Goal: Information Seeking & Learning: Find specific fact

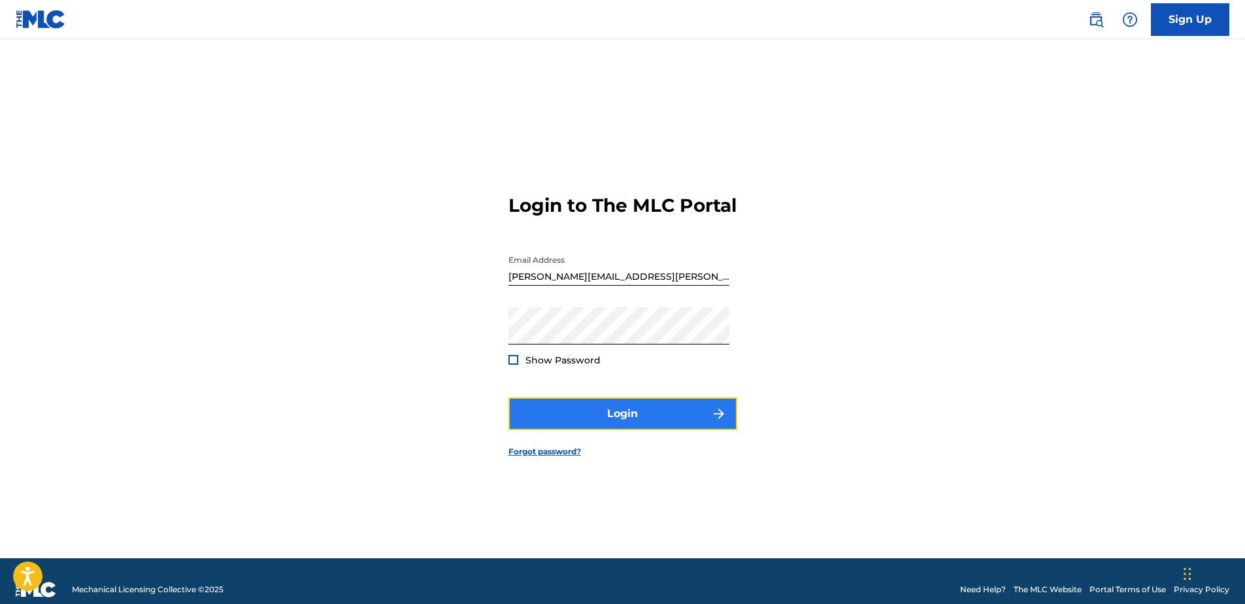
click at [561, 411] on button "Login" at bounding box center [622, 413] width 229 height 33
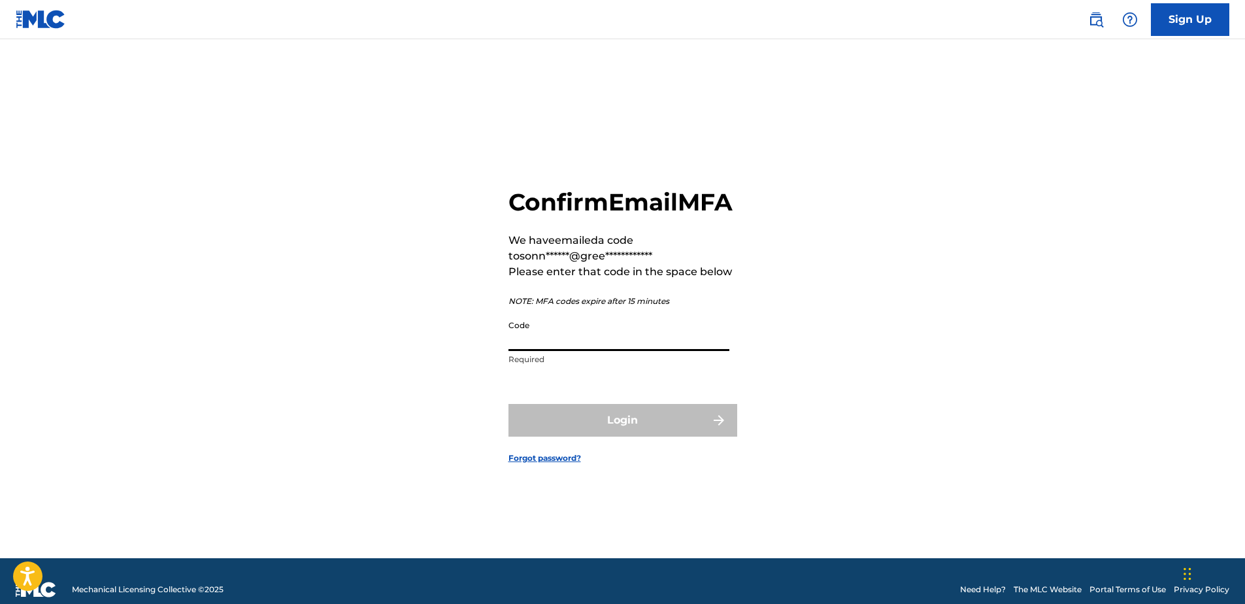
click at [566, 351] on input "Code" at bounding box center [618, 332] width 221 height 37
paste input "292712"
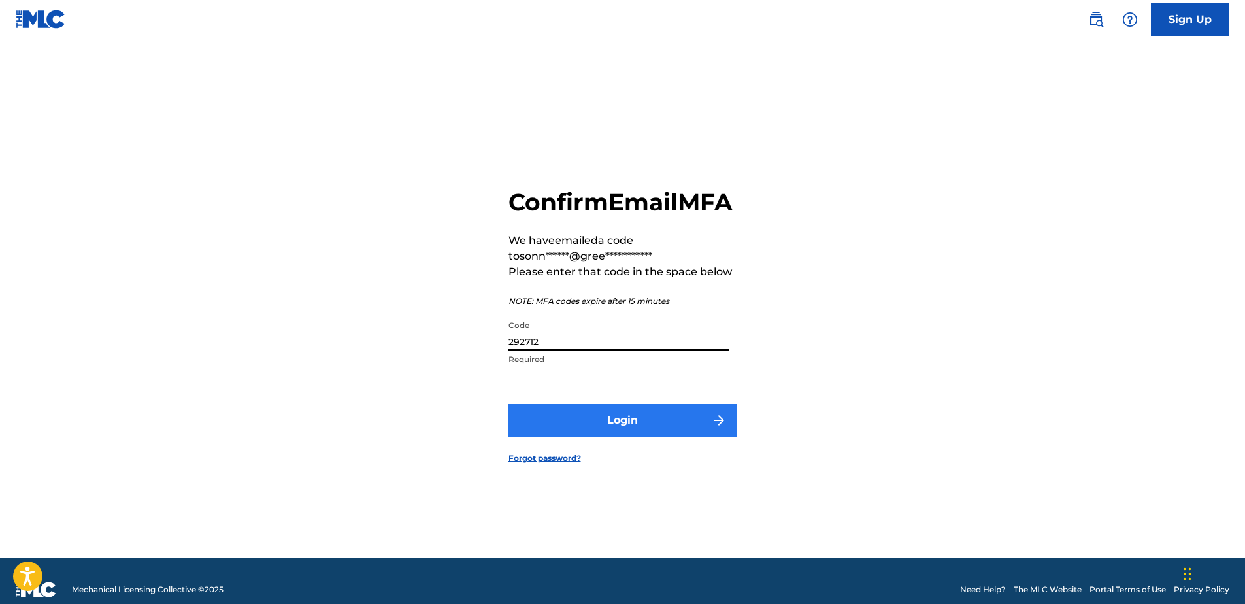
type input "292712"
click at [628, 419] on button "Login" at bounding box center [622, 420] width 229 height 33
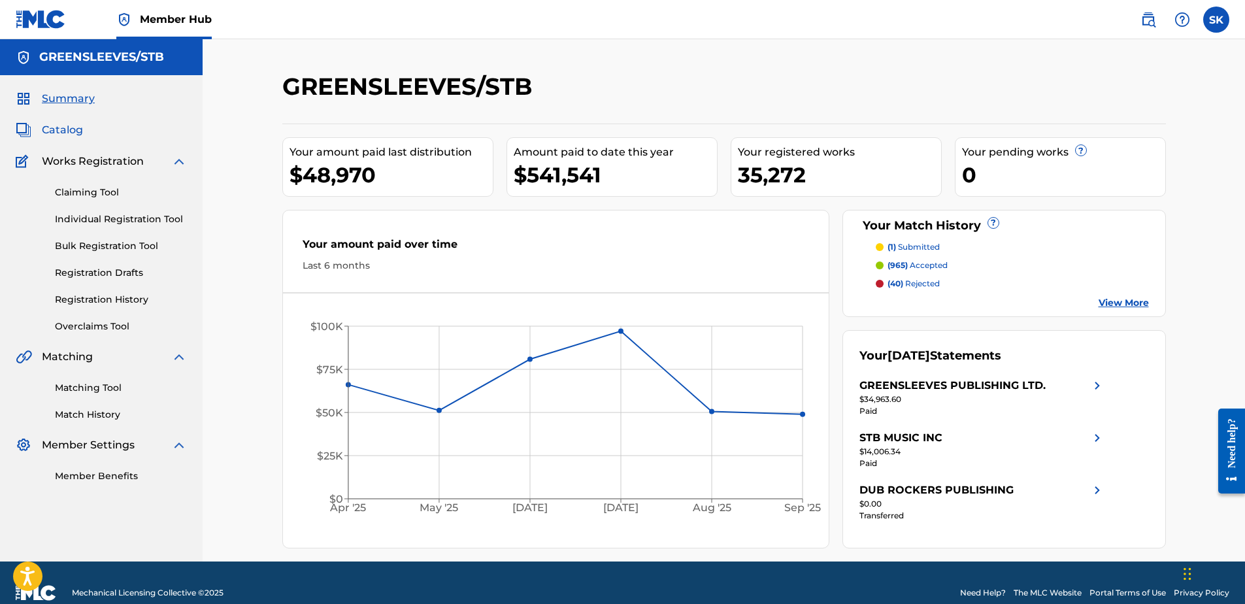
click at [74, 129] on span "Catalog" at bounding box center [62, 130] width 41 height 16
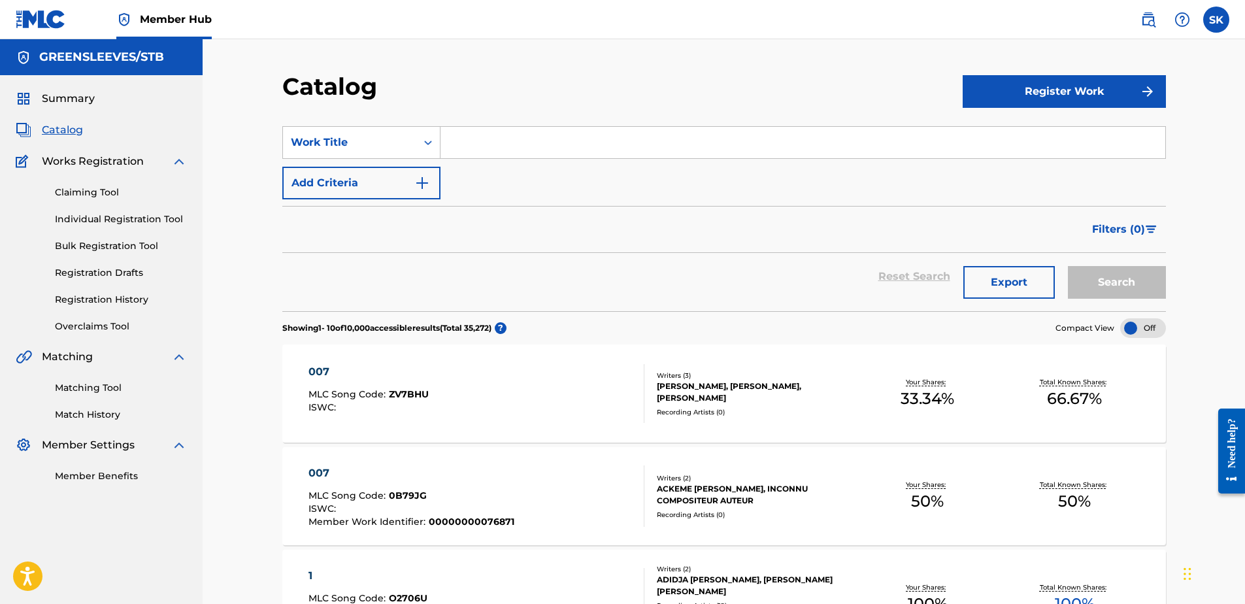
click at [510, 135] on input "Search Form" at bounding box center [802, 142] width 725 height 31
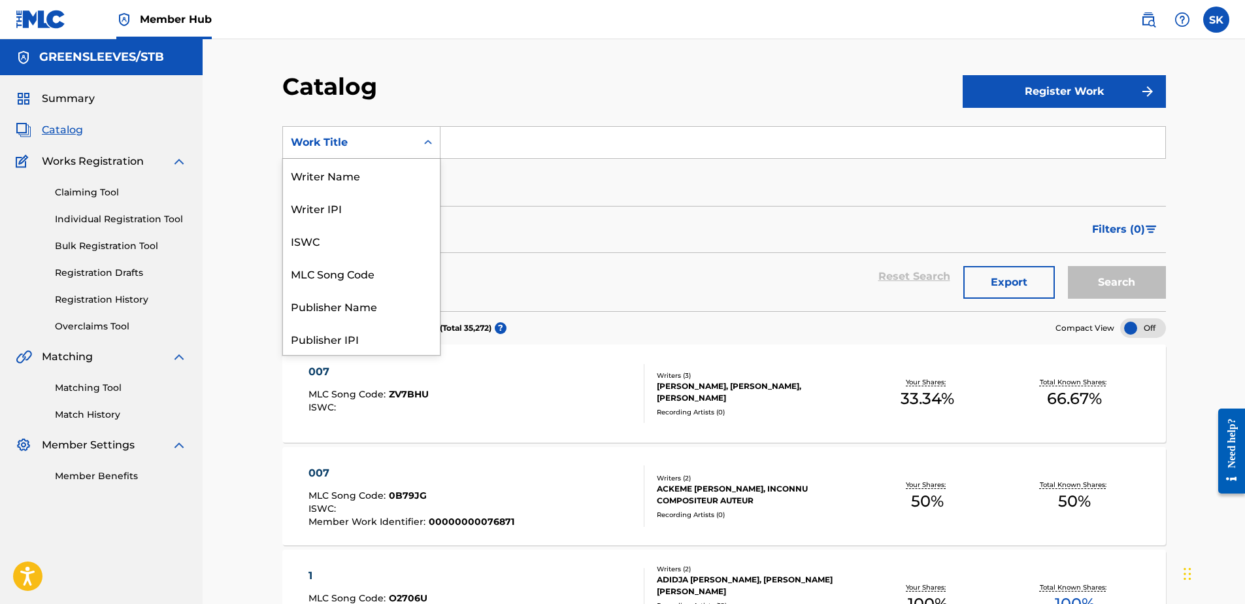
click at [350, 146] on div "Work Title" at bounding box center [350, 143] width 118 height 16
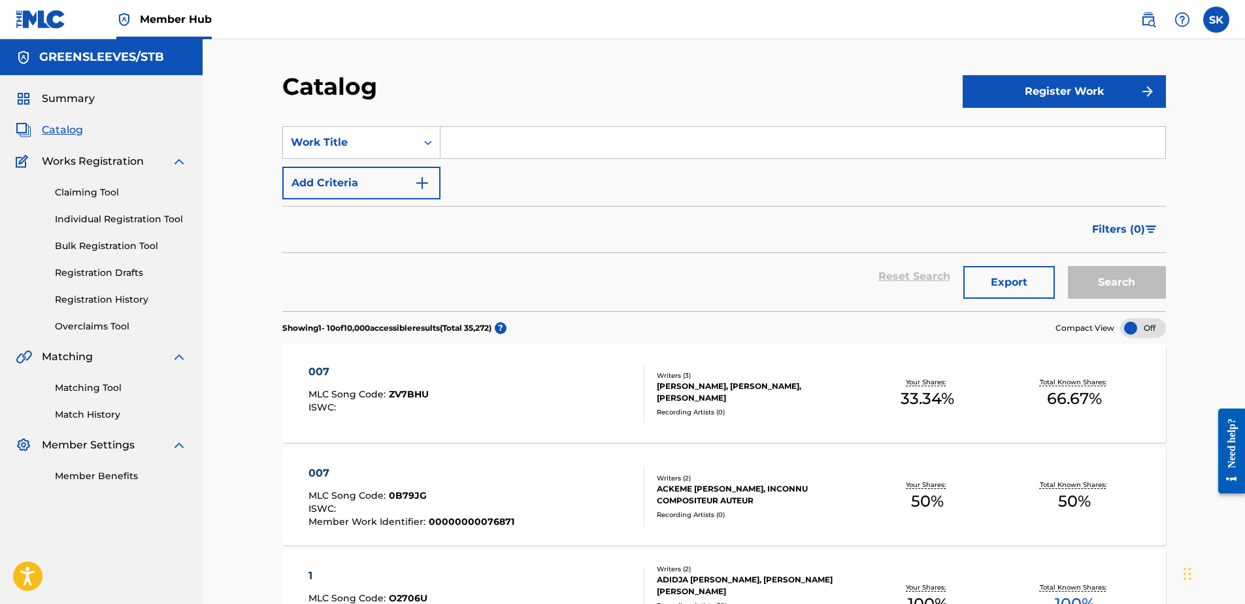
click at [345, 146] on div "Work Title" at bounding box center [350, 143] width 118 height 16
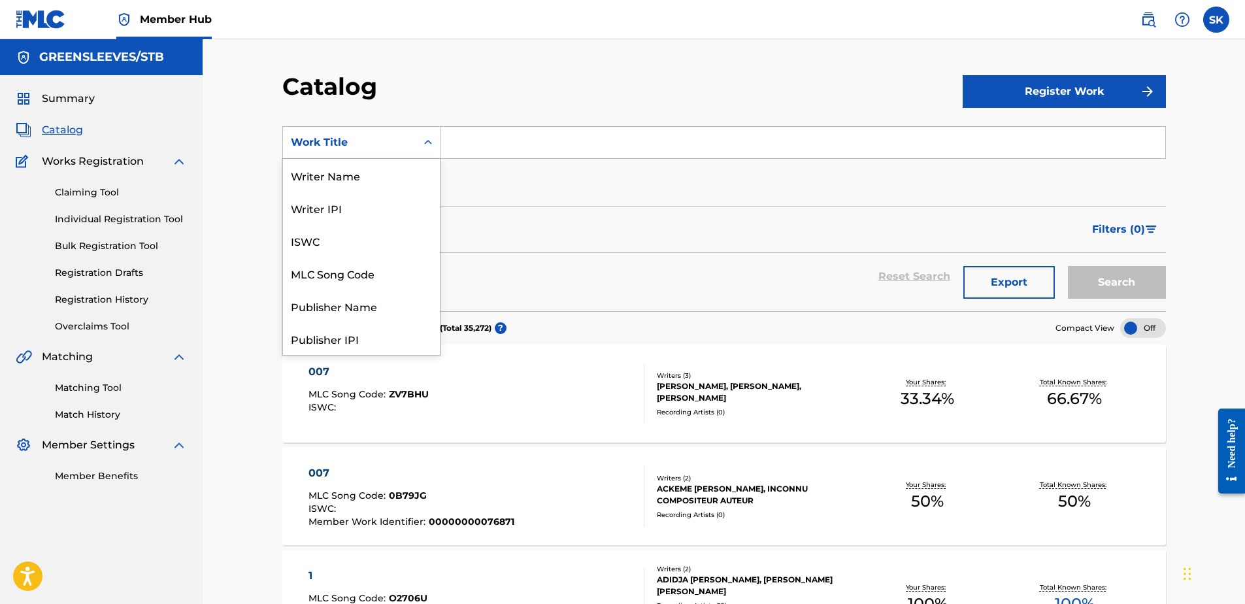
click at [359, 135] on div "Work Title" at bounding box center [350, 143] width 118 height 16
click at [359, 278] on div "MLC Song Code" at bounding box center [361, 273] width 157 height 33
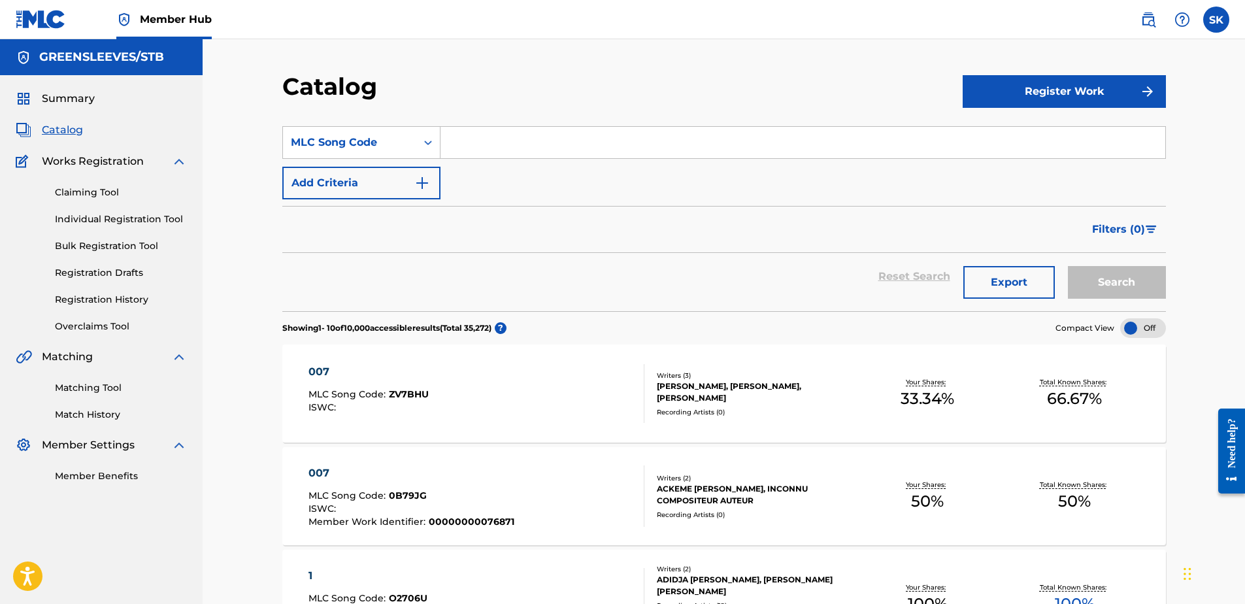
click at [470, 151] on input "Search Form" at bounding box center [802, 142] width 725 height 31
paste input "RA3FH8"
type input "RA3FH8"
click at [1113, 284] on button "Search" at bounding box center [1117, 282] width 98 height 33
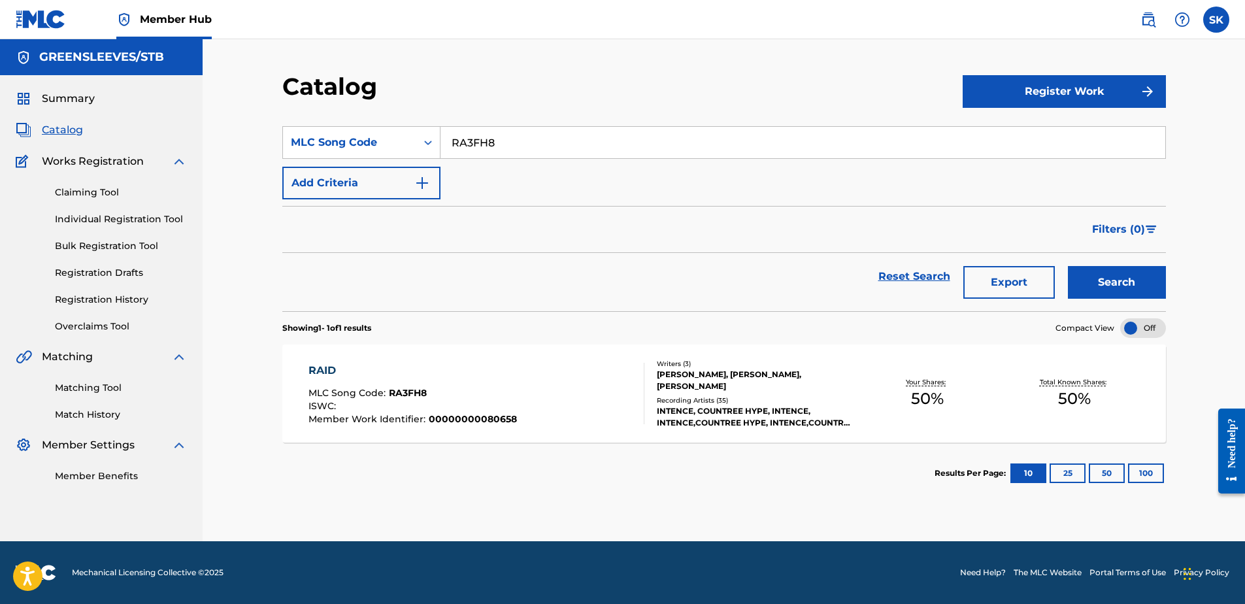
click at [593, 350] on div "RAID MLC Song Code : RA3FH8 ISWC : Member Work Identifier : 00000000080658 Writ…" at bounding box center [723, 393] width 883 height 98
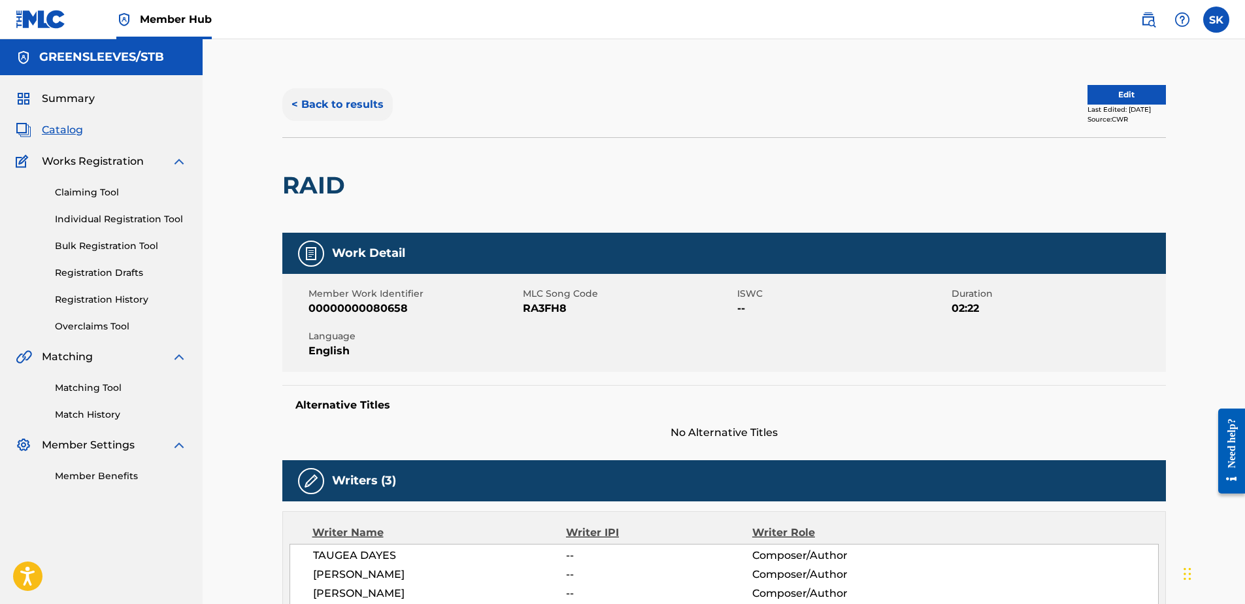
drag, startPoint x: 350, startPoint y: 88, endPoint x: 350, endPoint y: 99, distance: 11.8
click at [349, 88] on div "< Back to results Edit Last Edited: [DATE] Source: CWR" at bounding box center [723, 104] width 883 height 65
click at [348, 100] on button "< Back to results" at bounding box center [337, 104] width 110 height 33
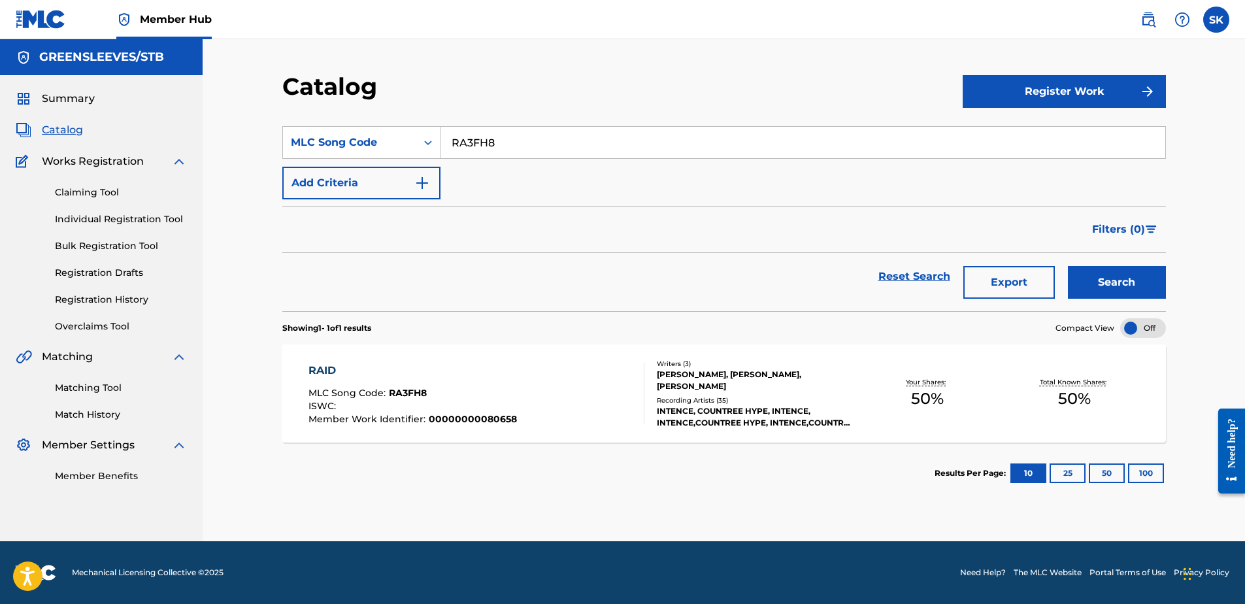
drag, startPoint x: 502, startPoint y: 145, endPoint x: 365, endPoint y: 115, distance: 140.5
click at [365, 115] on section "SearchWithCriteria683b088e-7be9-4b78-8c67-46e4b20dab23 MLC Song Code RA3FH8 Add…" at bounding box center [723, 210] width 883 height 201
paste input "T6651X"
type input "T6651X"
click at [1084, 284] on button "Search" at bounding box center [1117, 282] width 98 height 33
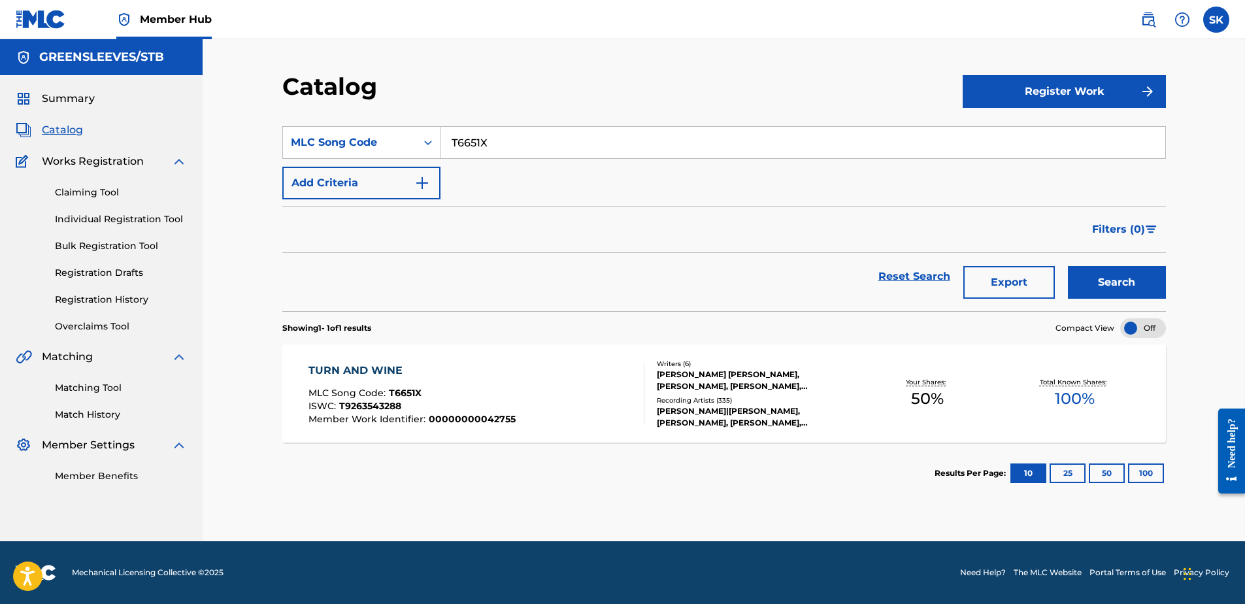
click at [555, 377] on div "TURN AND WINE MLC Song Code : T6651X ISWC : T9263543288 Member Work Identifier …" at bounding box center [476, 393] width 336 height 61
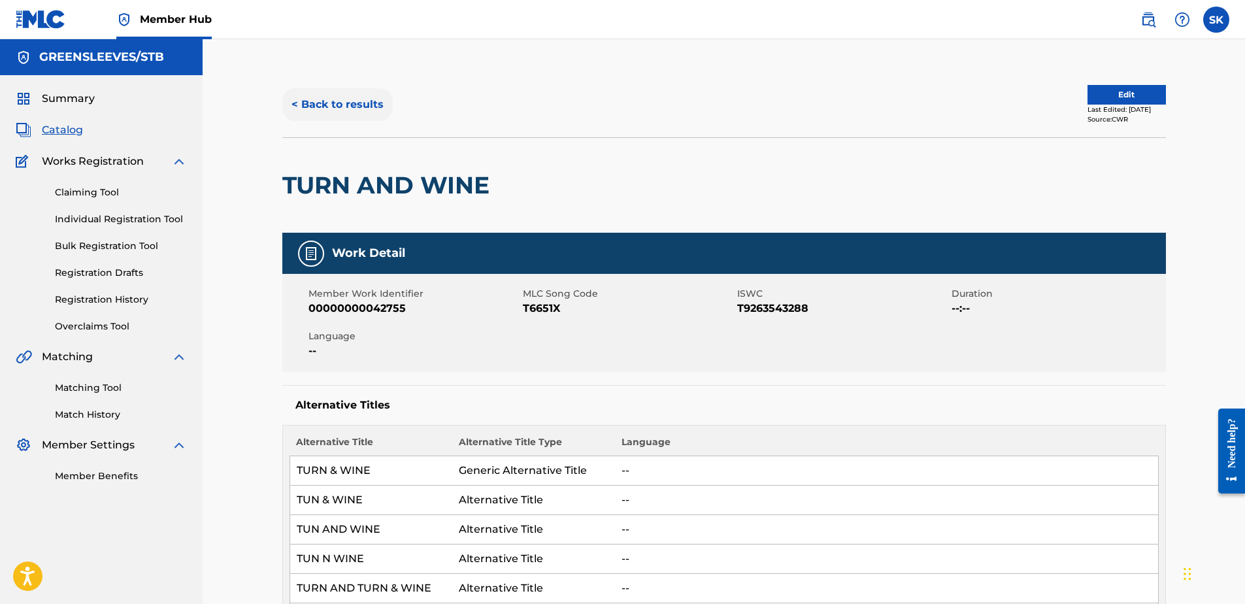
click at [381, 106] on button "< Back to results" at bounding box center [337, 104] width 110 height 33
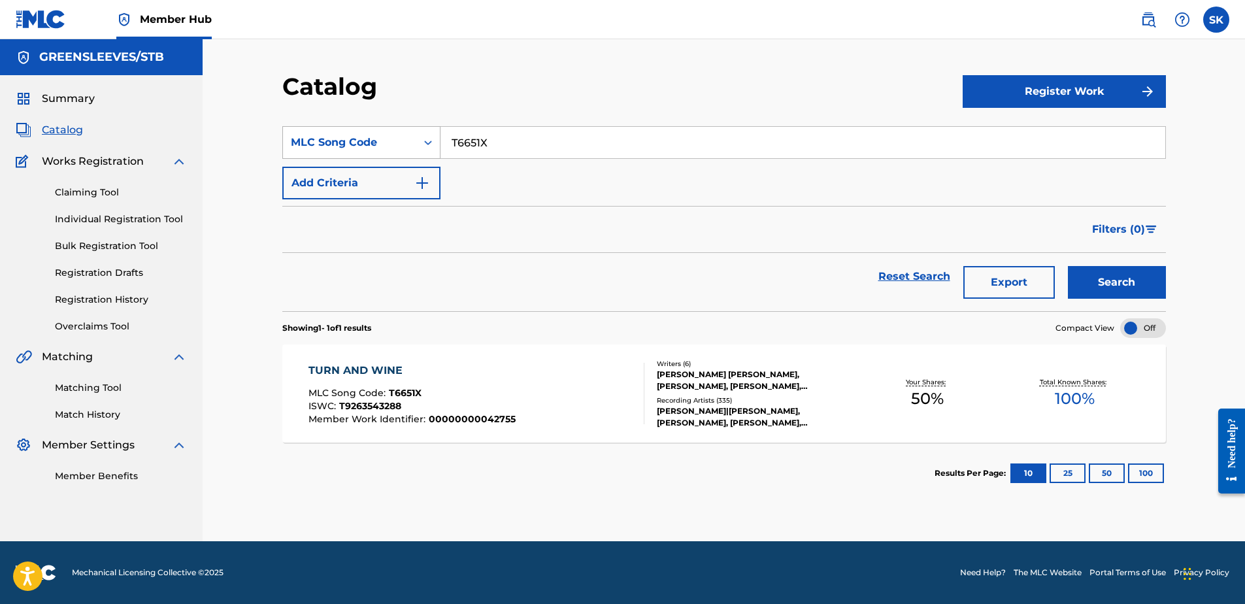
drag, startPoint x: 481, startPoint y: 153, endPoint x: 395, endPoint y: 137, distance: 87.7
click at [395, 137] on div "SearchWithCriteria683b088e-7be9-4b78-8c67-46e4b20dab23 MLC Song Code T6651X" at bounding box center [723, 142] width 883 height 33
click at [1111, 280] on button "Search" at bounding box center [1117, 282] width 98 height 33
click at [497, 395] on div "MLC Song Code : T6651X" at bounding box center [411, 394] width 207 height 13
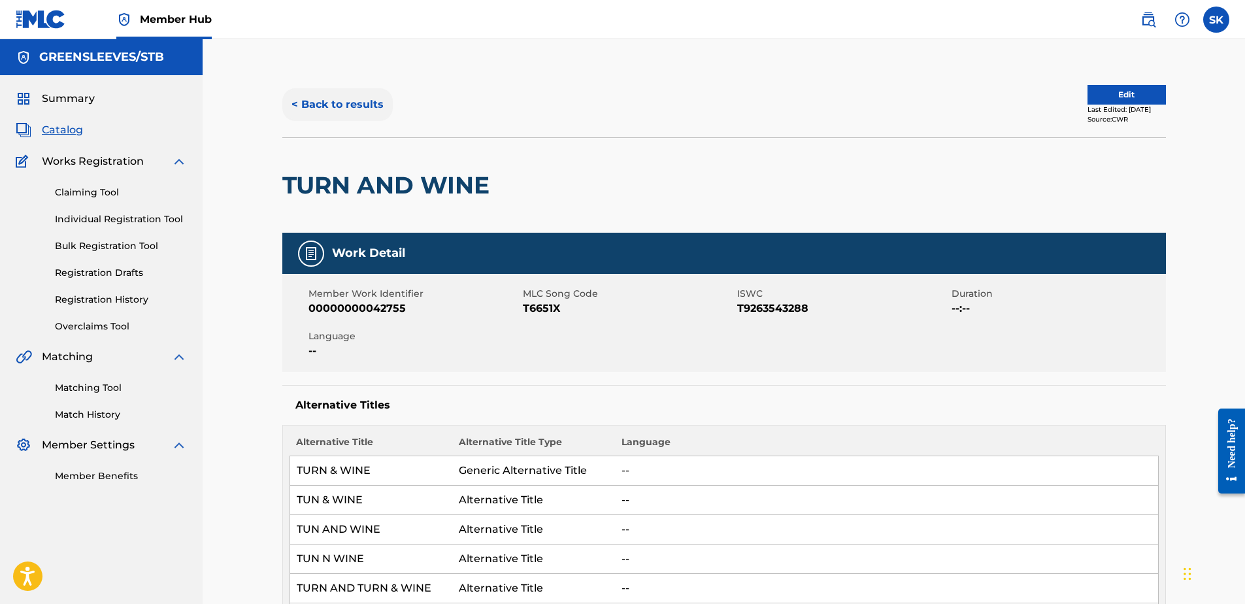
click at [365, 95] on button "< Back to results" at bounding box center [337, 104] width 110 height 33
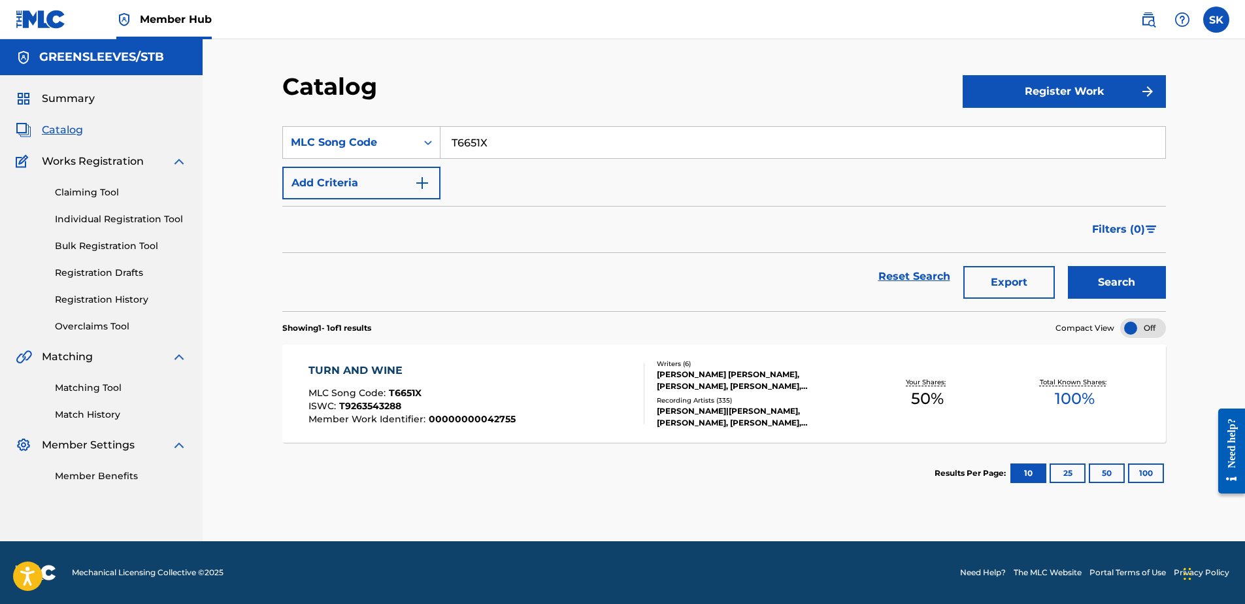
drag, startPoint x: 507, startPoint y: 150, endPoint x: 355, endPoint y: 116, distance: 156.1
click at [355, 116] on section "SearchWithCriteria683b088e-7be9-4b78-8c67-46e4b20dab23 MLC Song Code T6651X Add…" at bounding box center [723, 210] width 883 height 201
drag, startPoint x: 609, startPoint y: 156, endPoint x: 598, endPoint y: 148, distance: 14.0
click at [608, 156] on input "T6651X" at bounding box center [802, 142] width 725 height 31
click at [589, 144] on input "T6651X" at bounding box center [802, 142] width 725 height 31
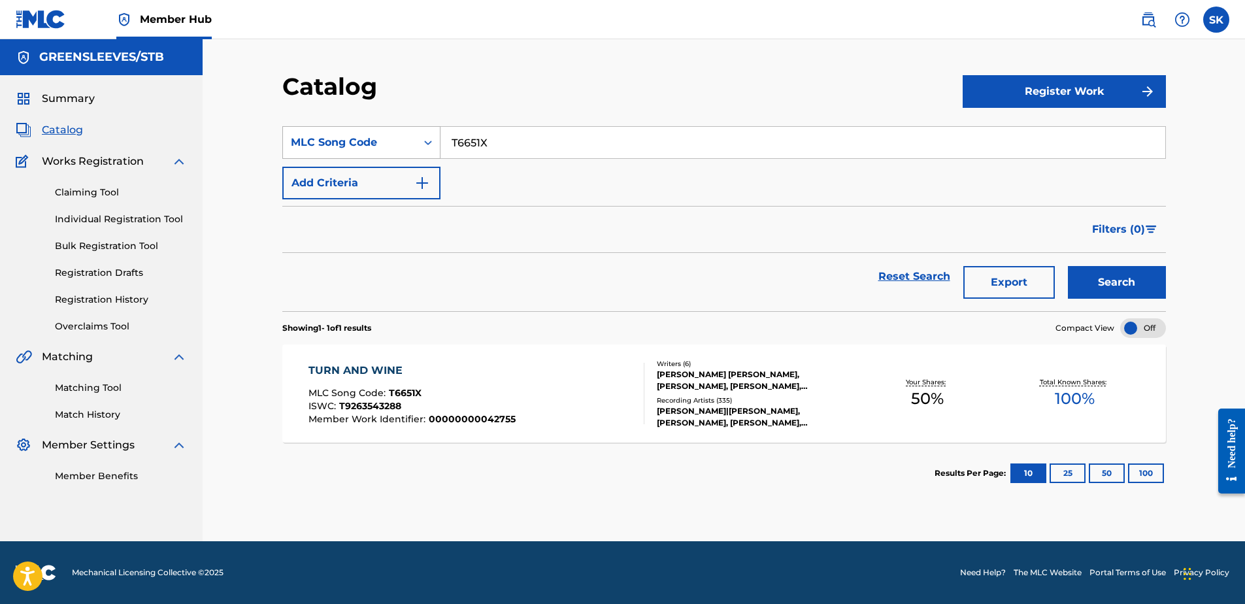
drag, startPoint x: 580, startPoint y: 148, endPoint x: 386, endPoint y: 134, distance: 194.5
click at [389, 136] on div "SearchWithCriteria683b088e-7be9-4b78-8c67-46e4b20dab23 MLC Song Code T6651X" at bounding box center [723, 142] width 883 height 33
click at [508, 151] on input "T6651X" at bounding box center [802, 142] width 725 height 31
drag, startPoint x: 497, startPoint y: 148, endPoint x: 419, endPoint y: 135, distance: 78.8
click at [420, 135] on div "SearchWithCriteria683b088e-7be9-4b78-8c67-46e4b20dab23 MLC Song Code T6651X" at bounding box center [723, 142] width 883 height 33
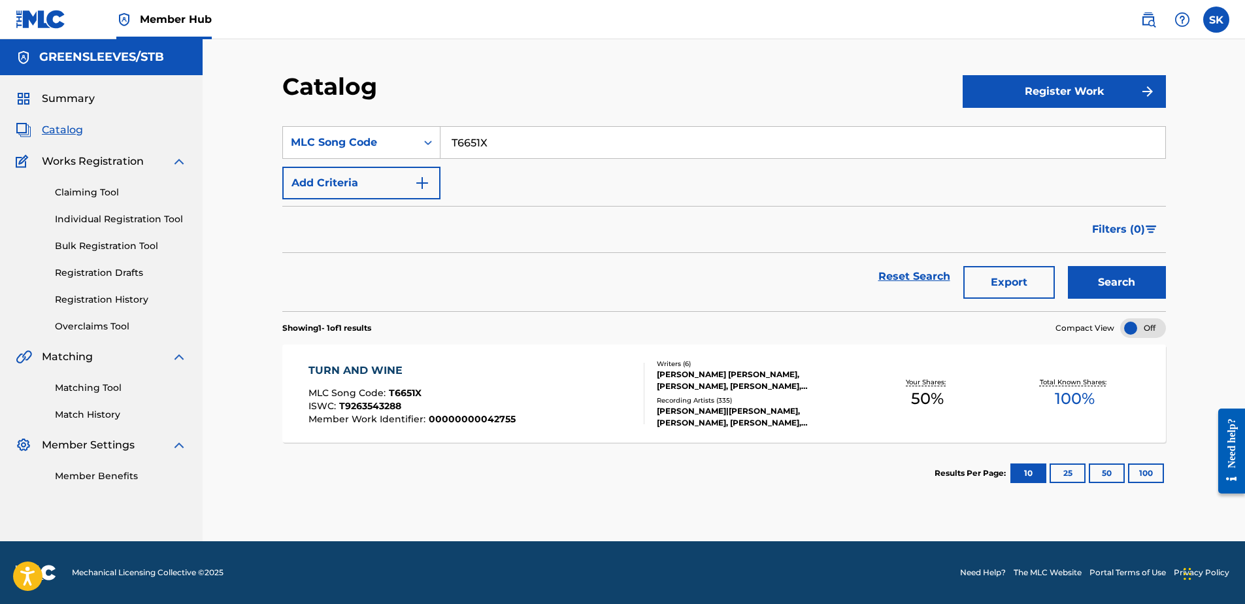
click at [517, 133] on input "T6651X" at bounding box center [802, 142] width 725 height 31
drag, startPoint x: 509, startPoint y: 139, endPoint x: 450, endPoint y: 136, distance: 58.9
click at [450, 136] on input "T6651X" at bounding box center [802, 142] width 725 height 31
paste input "T6651X"
type input "T6651XT665"
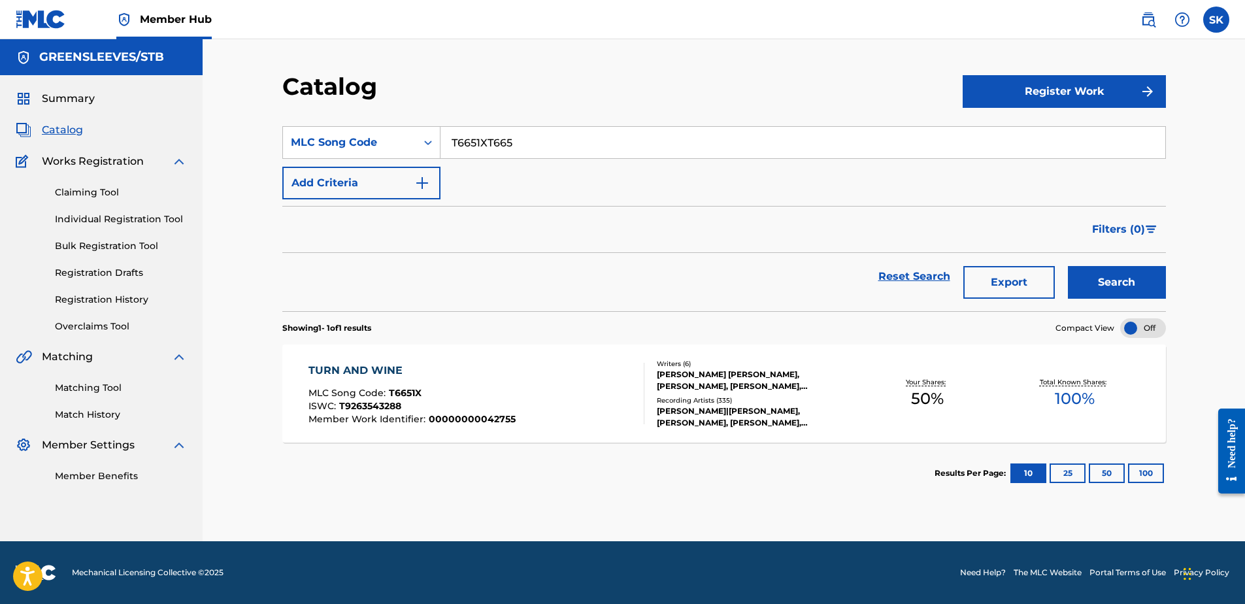
drag, startPoint x: 512, startPoint y: 141, endPoint x: 440, endPoint y: 139, distance: 71.2
click at [440, 139] on input "T6651XT665" at bounding box center [802, 142] width 725 height 31
paste input "T6651X"
type input "T6651Xv"
click at [1083, 284] on button "Search" at bounding box center [1117, 282] width 98 height 33
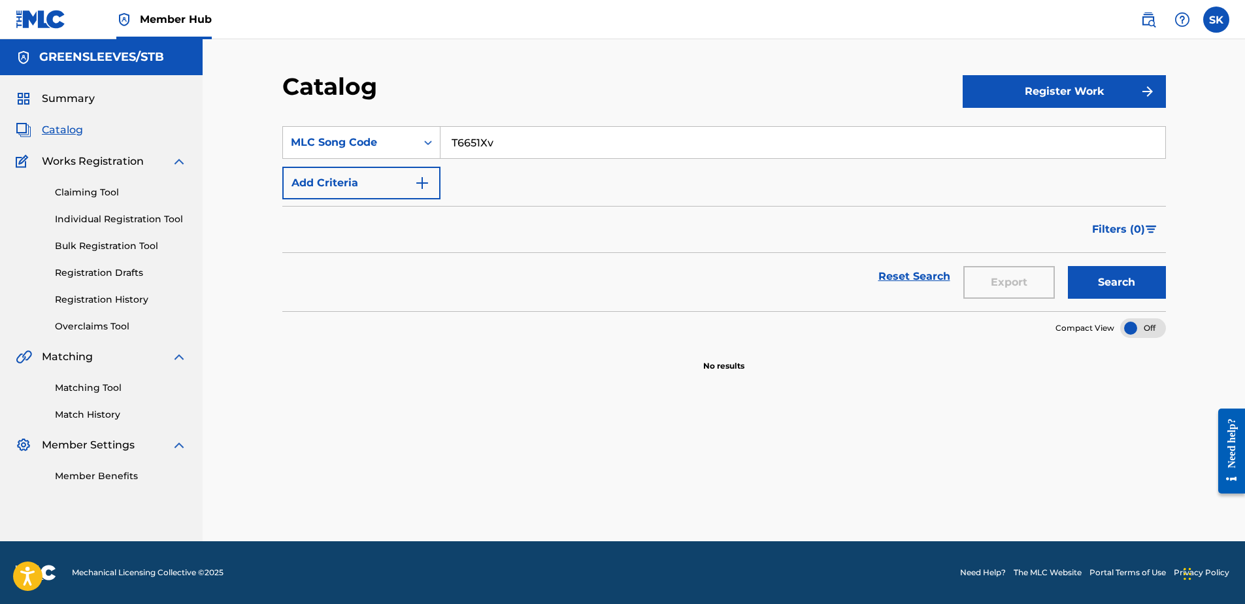
drag, startPoint x: 574, startPoint y: 142, endPoint x: 292, endPoint y: 105, distance: 284.7
click at [292, 105] on div "Catalog Register Work SearchWithCriteria683b088e-7be9-4b78-8c67-46e4b20dab23 ML…" at bounding box center [724, 306] width 915 height 469
type input "\"
paste input "T2208X"
type input "T2208X"
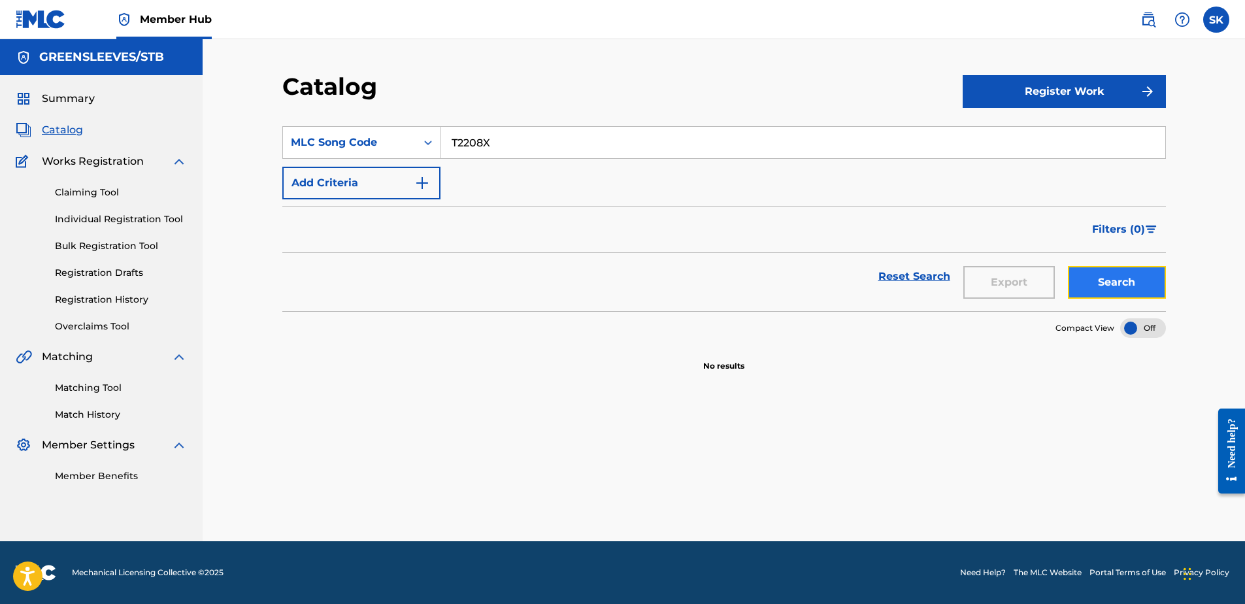
click at [1086, 289] on button "Search" at bounding box center [1117, 282] width 98 height 33
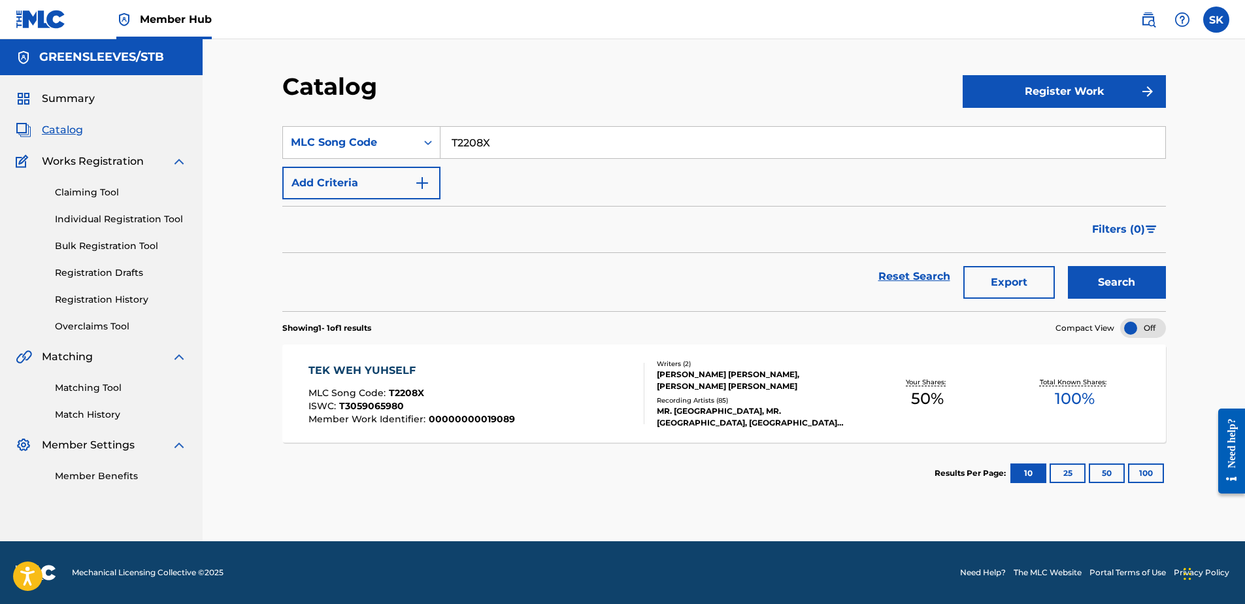
click at [438, 353] on div "TEK WEH YUHSELF MLC Song Code : T2208X ISWC : T3059065980 Member Work Identifie…" at bounding box center [723, 393] width 883 height 98
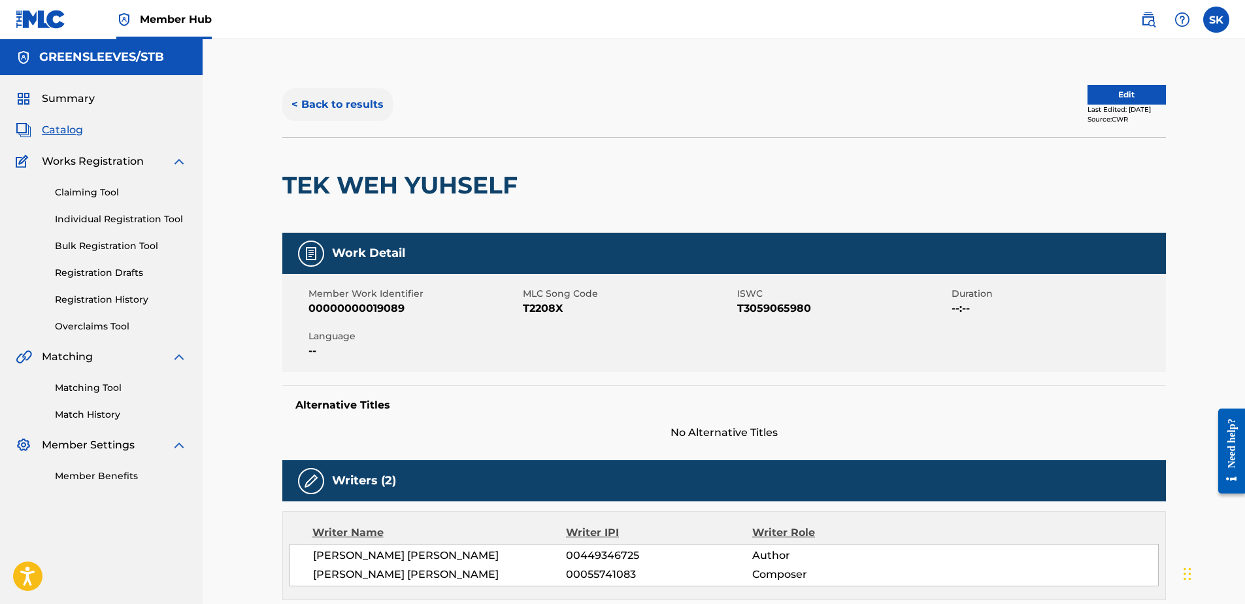
click at [364, 110] on button "< Back to results" at bounding box center [337, 104] width 110 height 33
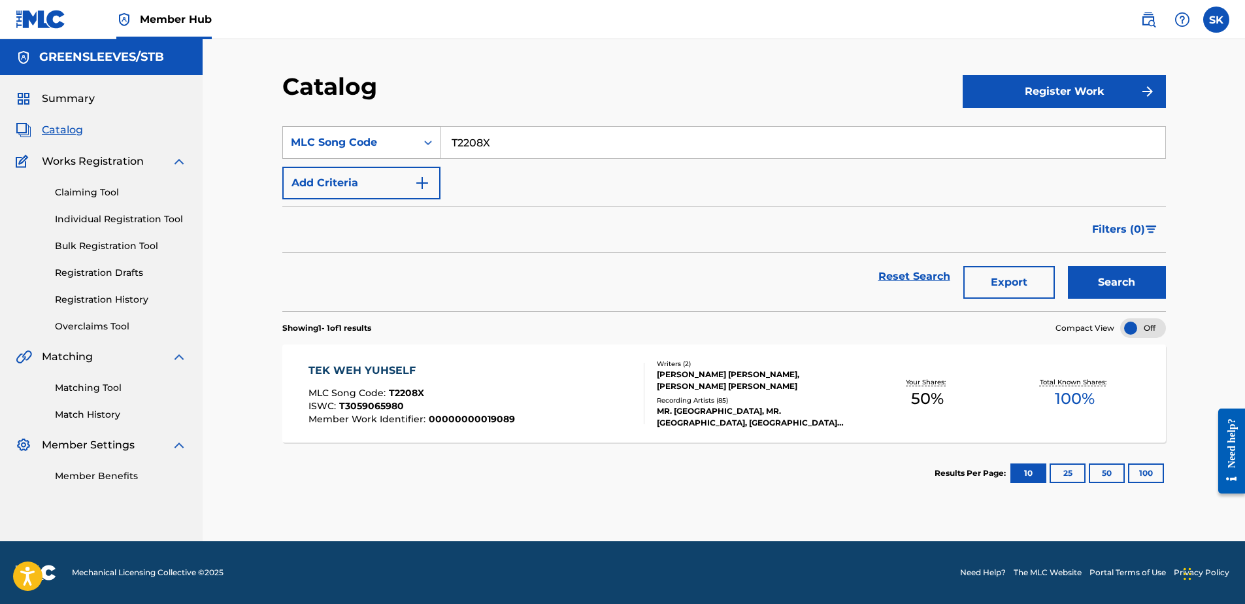
drag, startPoint x: 510, startPoint y: 139, endPoint x: 353, endPoint y: 134, distance: 156.9
click at [353, 134] on div "SearchWithCriteria683b088e-7be9-4b78-8c67-46e4b20dab23 MLC Song Code T2208X" at bounding box center [723, 142] width 883 height 33
paste input "L08104"
type input "L08104"
click at [1139, 272] on button "Search" at bounding box center [1117, 282] width 98 height 33
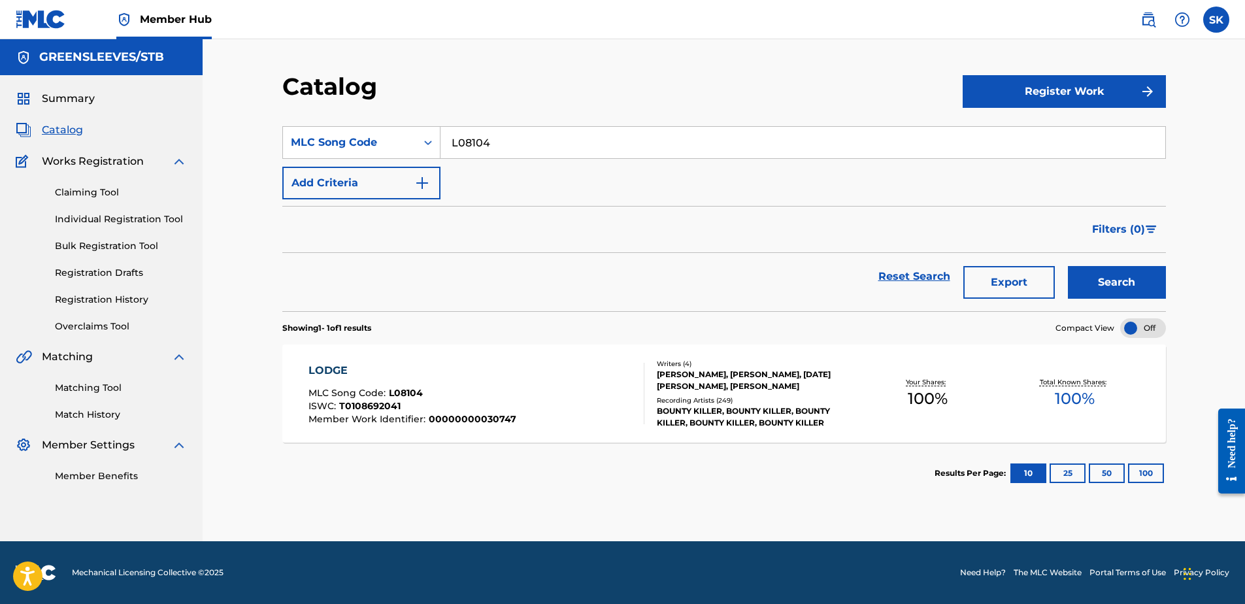
click at [457, 384] on div "LODGE MLC Song Code : L08104 ISWC : T0108692041 Member Work Identifier : 000000…" at bounding box center [412, 393] width 208 height 61
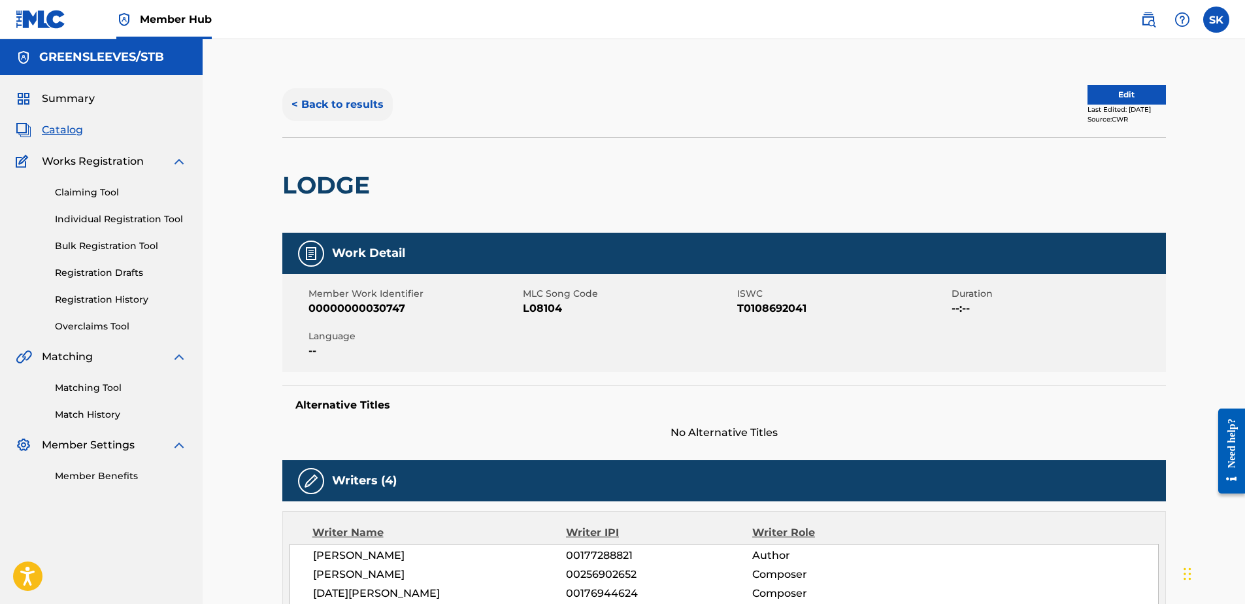
click at [370, 115] on button "< Back to results" at bounding box center [337, 104] width 110 height 33
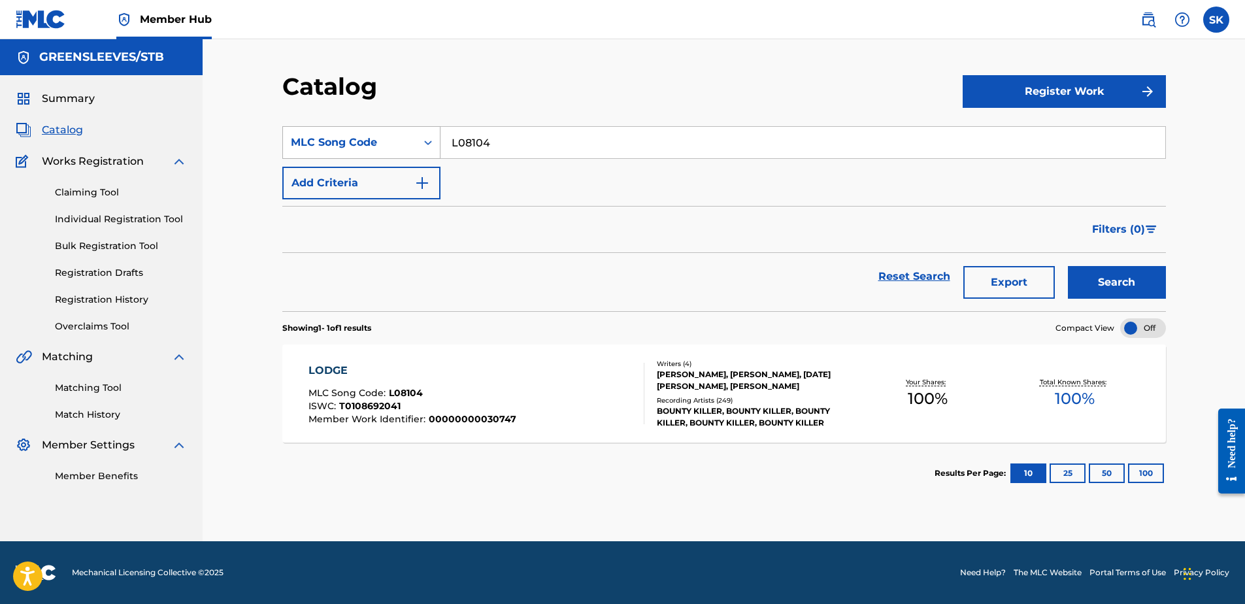
drag, startPoint x: 524, startPoint y: 145, endPoint x: 371, endPoint y: 131, distance: 153.5
click at [371, 131] on div "SearchWithCriteria683b088e-7be9-4b78-8c67-46e4b20dab23 MLC Song Code L08104" at bounding box center [723, 142] width 883 height 33
paste input "B49298"
type input "B49298"
drag, startPoint x: 1144, startPoint y: 280, endPoint x: 1137, endPoint y: 280, distance: 7.2
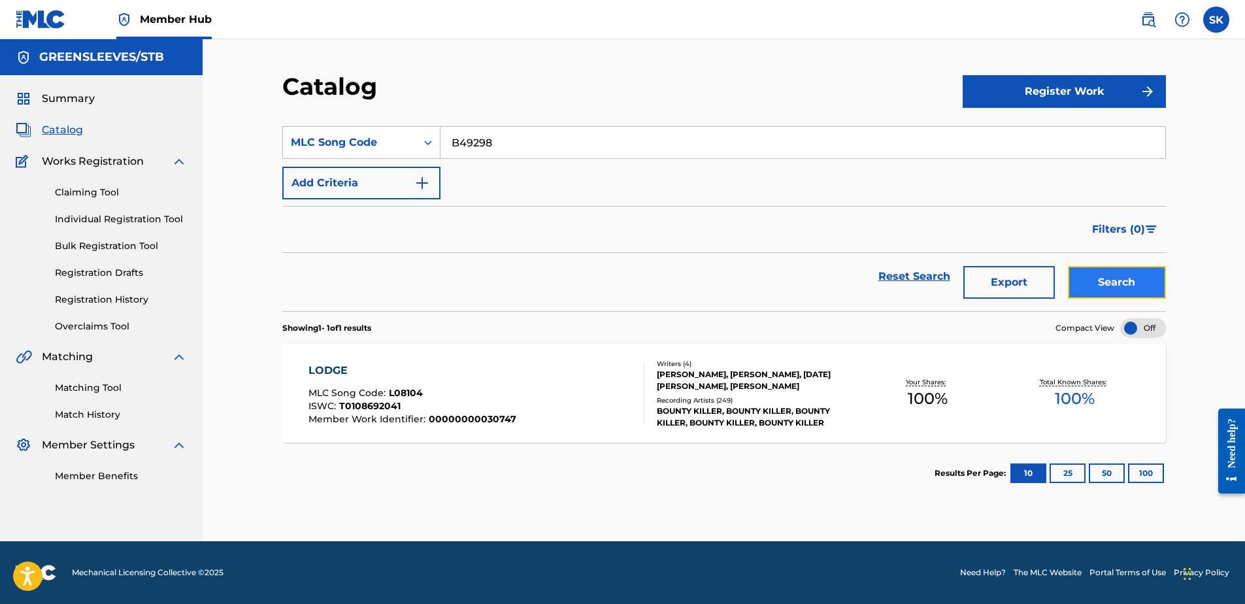
click at [1137, 280] on button "Search" at bounding box center [1117, 282] width 98 height 33
click at [404, 363] on div "BUDDY BYE BYE" at bounding box center [412, 371] width 209 height 16
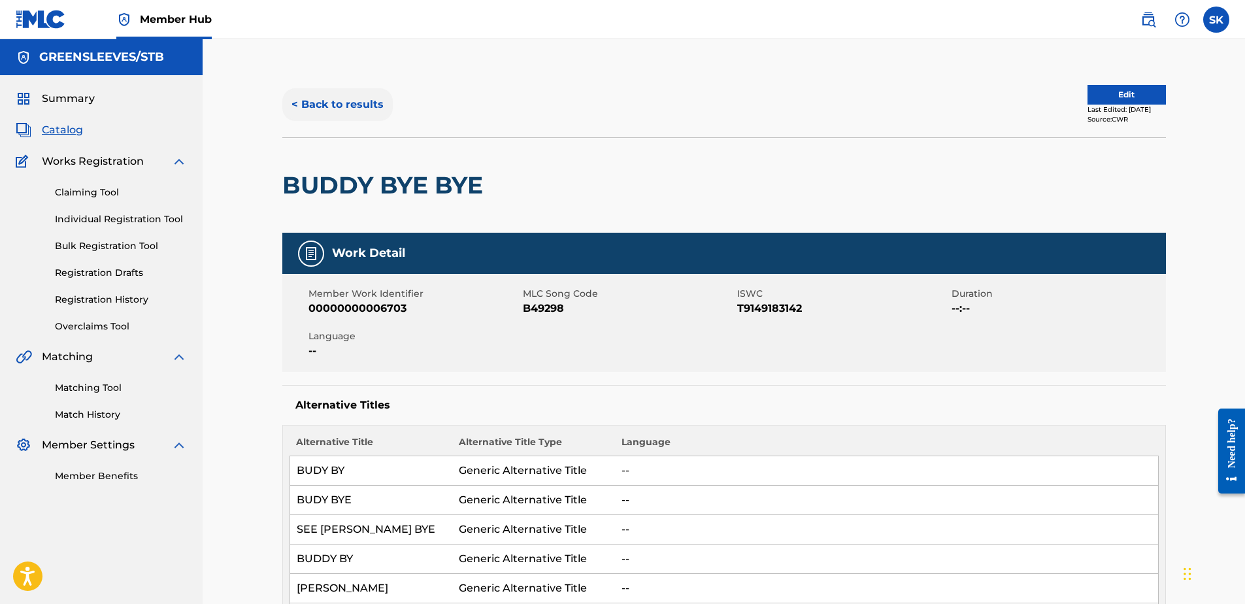
click at [346, 111] on button "< Back to results" at bounding box center [337, 104] width 110 height 33
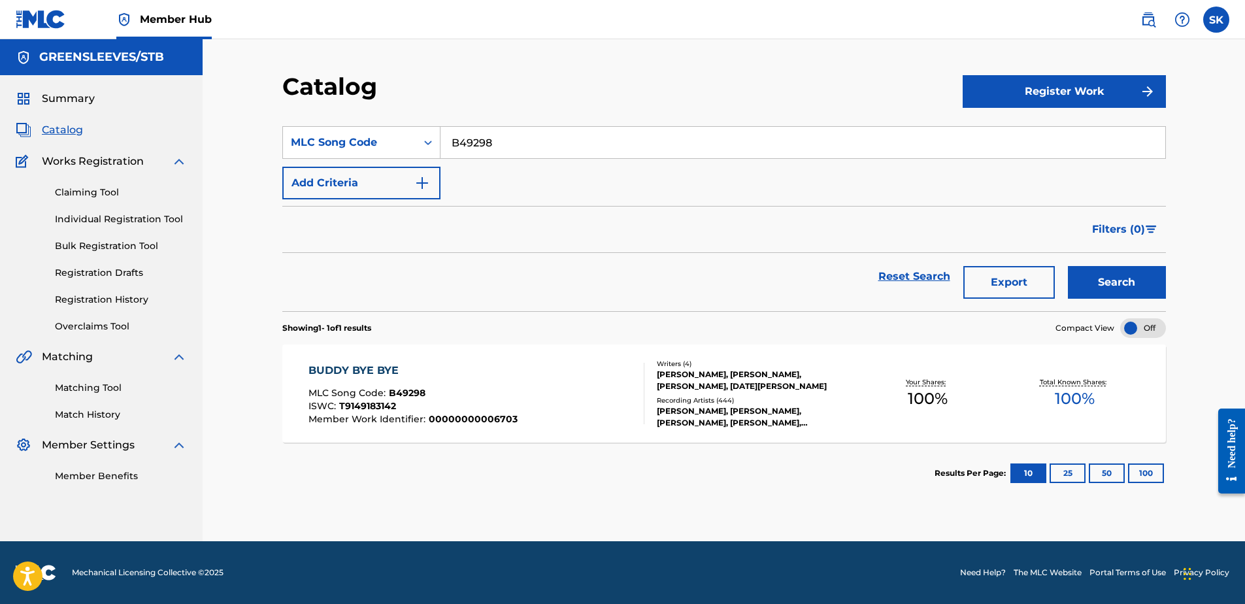
drag, startPoint x: 595, startPoint y: 131, endPoint x: 299, endPoint y: 97, distance: 298.0
click at [306, 106] on div "Catalog Register Work SearchWithCriteria683b088e-7be9-4b78-8c67-46e4b20dab23 ML…" at bounding box center [724, 306] width 915 height 469
paste input "03579"
type input "B03579"
click at [1114, 295] on button "Search" at bounding box center [1117, 282] width 98 height 33
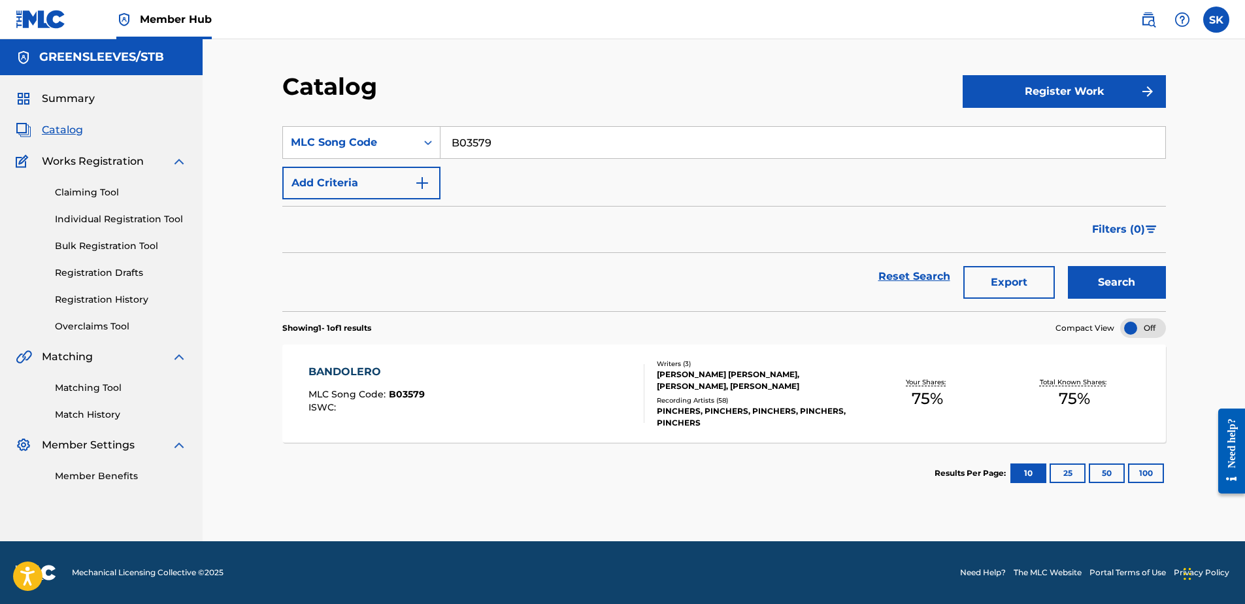
click at [361, 404] on div "ISWC :" at bounding box center [366, 407] width 116 height 10
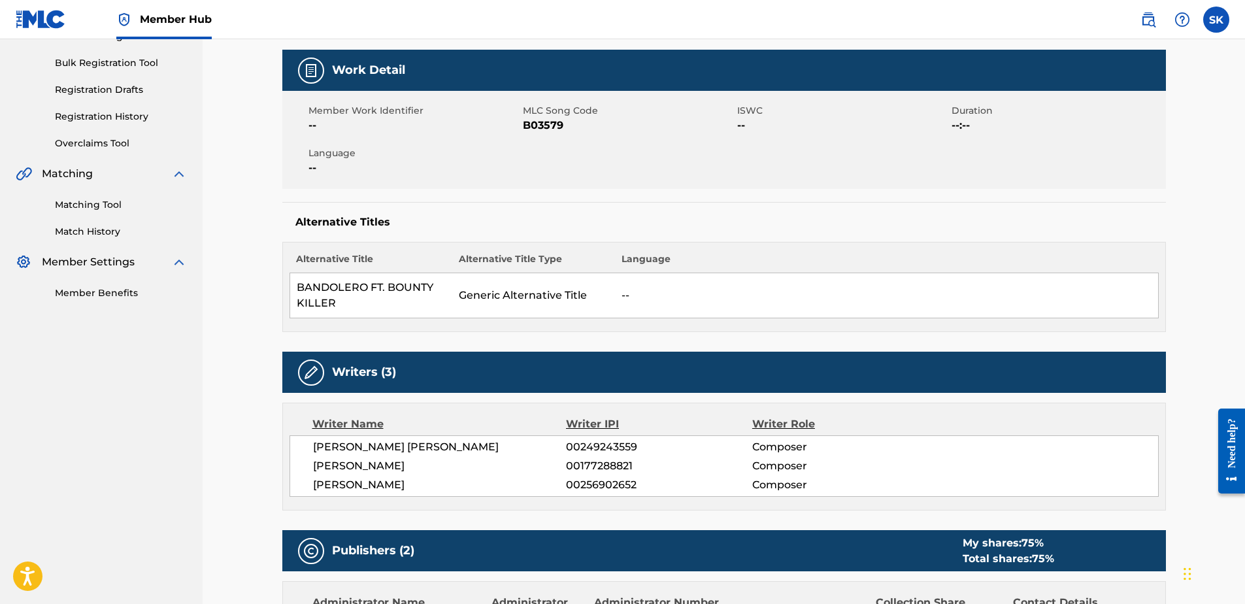
scroll to position [196, 0]
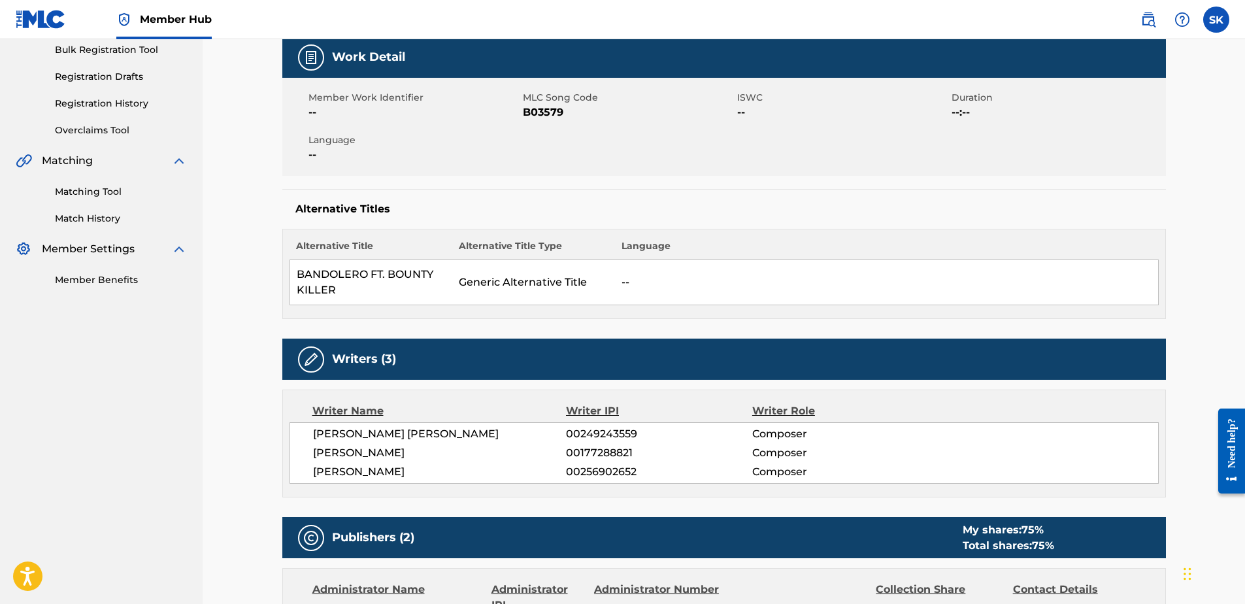
click at [515, 280] on td "Generic Alternative Title" at bounding box center [533, 282] width 163 height 45
drag, startPoint x: 515, startPoint y: 280, endPoint x: 551, endPoint y: 103, distance: 180.8
click at [551, 103] on span "MLC Song Code" at bounding box center [628, 98] width 211 height 14
click at [551, 104] on span "MLC Song Code" at bounding box center [628, 98] width 211 height 14
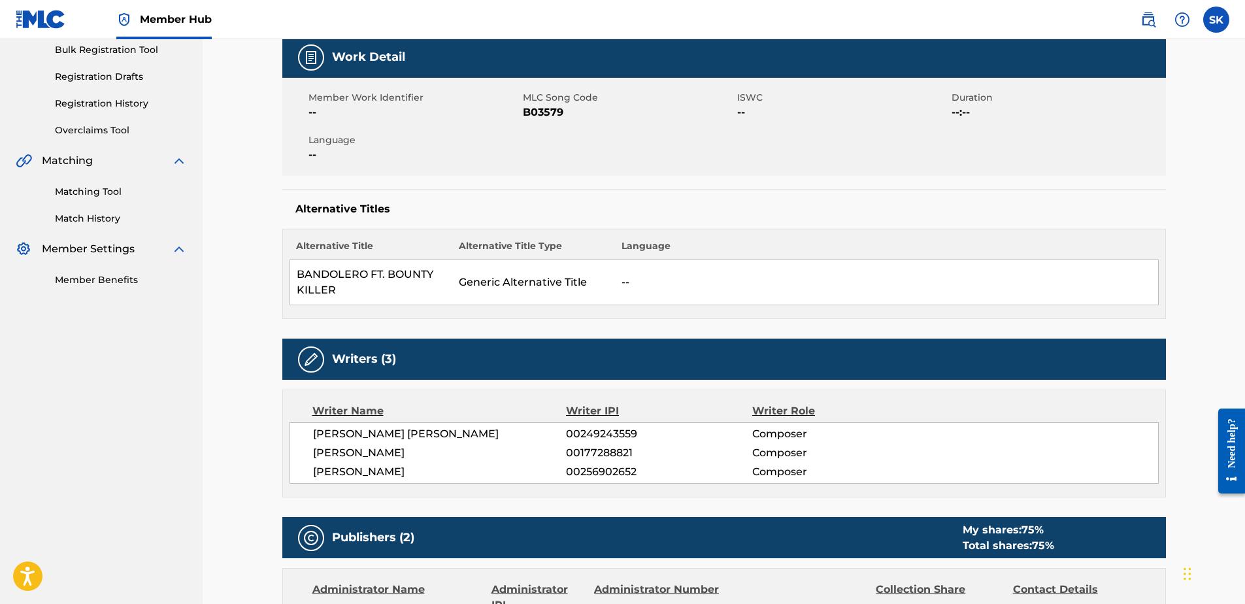
click at [774, 428] on span "Composer" at bounding box center [836, 434] width 169 height 16
drag, startPoint x: 774, startPoint y: 428, endPoint x: 832, endPoint y: 436, distance: 58.1
click at [832, 436] on span "Composer" at bounding box center [836, 434] width 169 height 16
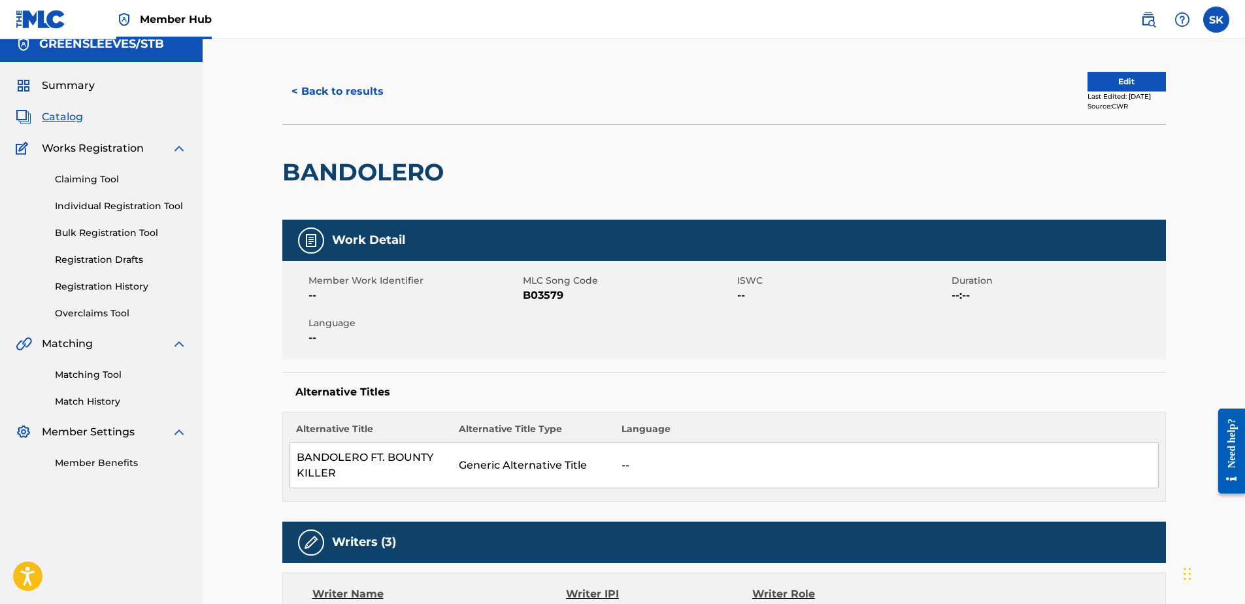
scroll to position [0, 0]
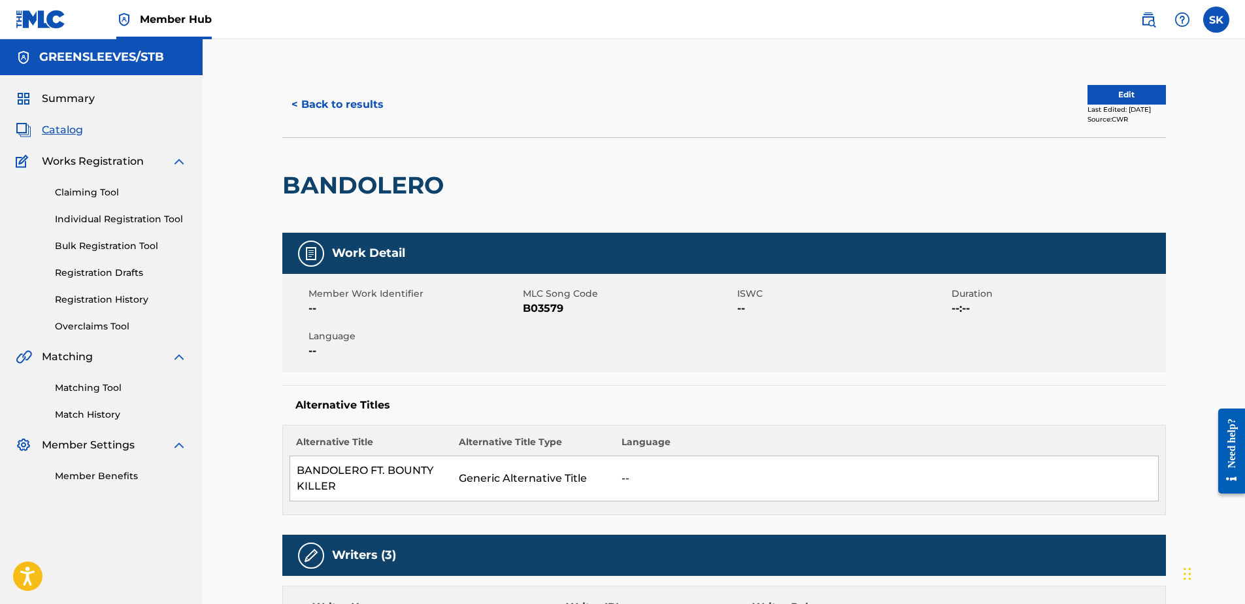
click at [392, 193] on h2 "BANDOLERO" at bounding box center [366, 185] width 168 height 29
click at [421, 184] on h2 "BANDOLERO" at bounding box center [366, 185] width 168 height 29
click at [352, 181] on h2 "BANDOLERO" at bounding box center [366, 185] width 168 height 29
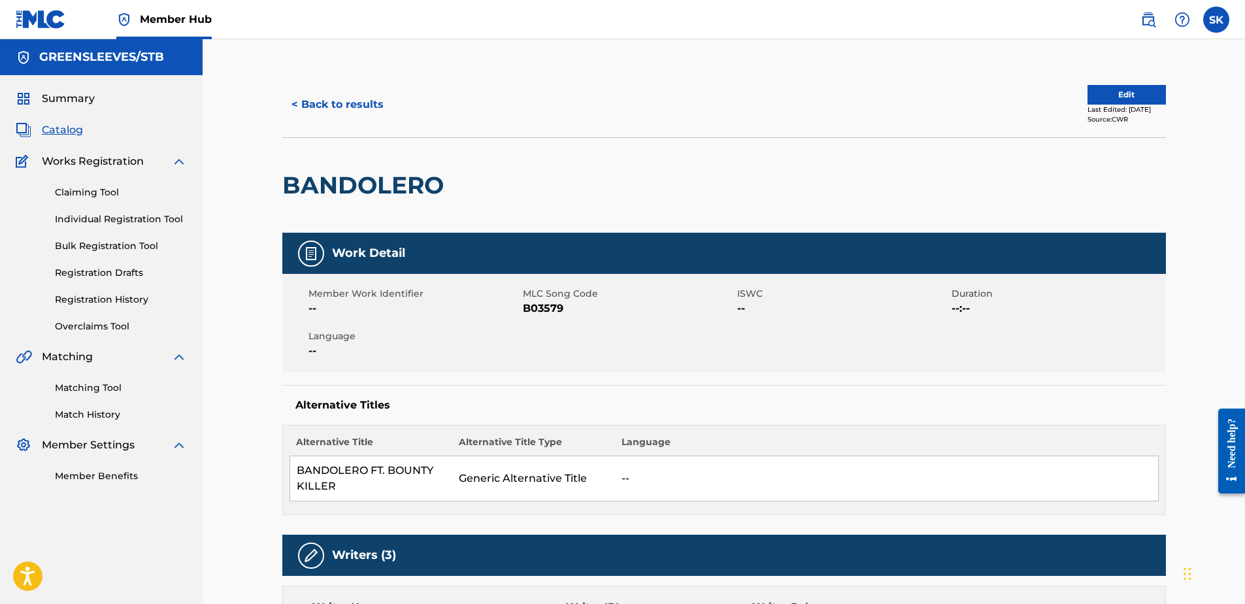
click at [352, 181] on h2 "BANDOLERO" at bounding box center [366, 185] width 168 height 29
copy h2 "BANDOLERO"
click at [382, 183] on h2 "BANDOLERO" at bounding box center [366, 185] width 168 height 29
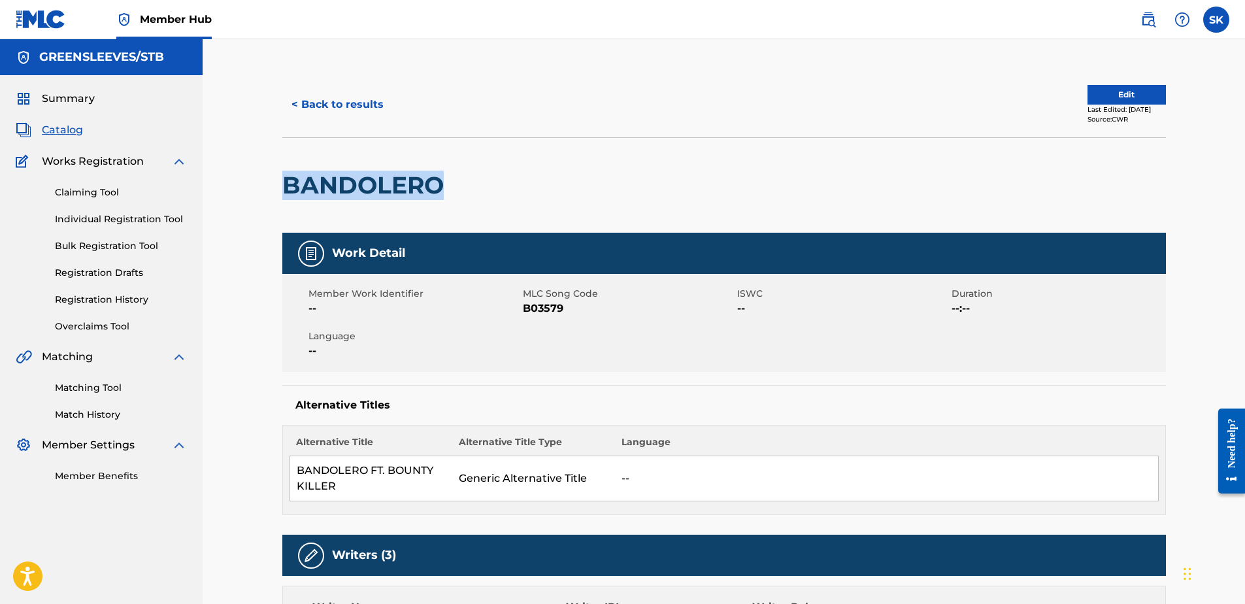
click at [382, 183] on h2 "BANDOLERO" at bounding box center [366, 185] width 168 height 29
click at [378, 183] on h2 "BANDOLERO" at bounding box center [366, 185] width 168 height 29
drag, startPoint x: 378, startPoint y: 183, endPoint x: 308, endPoint y: 172, distance: 70.7
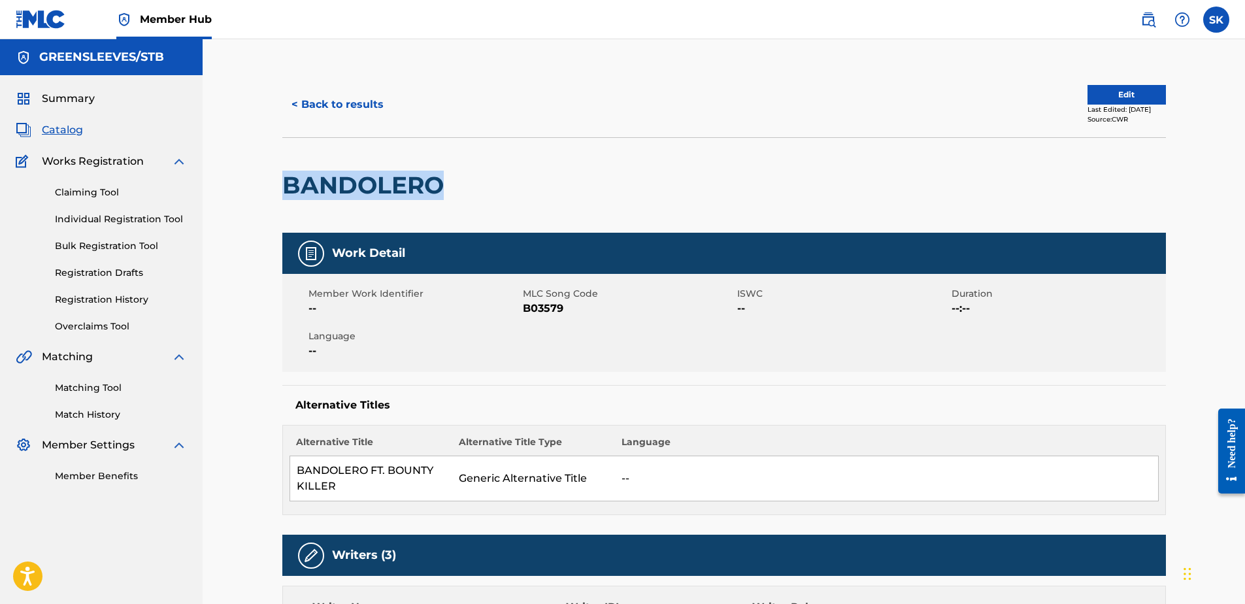
click at [308, 172] on h2 "BANDOLERO" at bounding box center [366, 185] width 168 height 29
click at [335, 98] on button "< Back to results" at bounding box center [337, 104] width 110 height 33
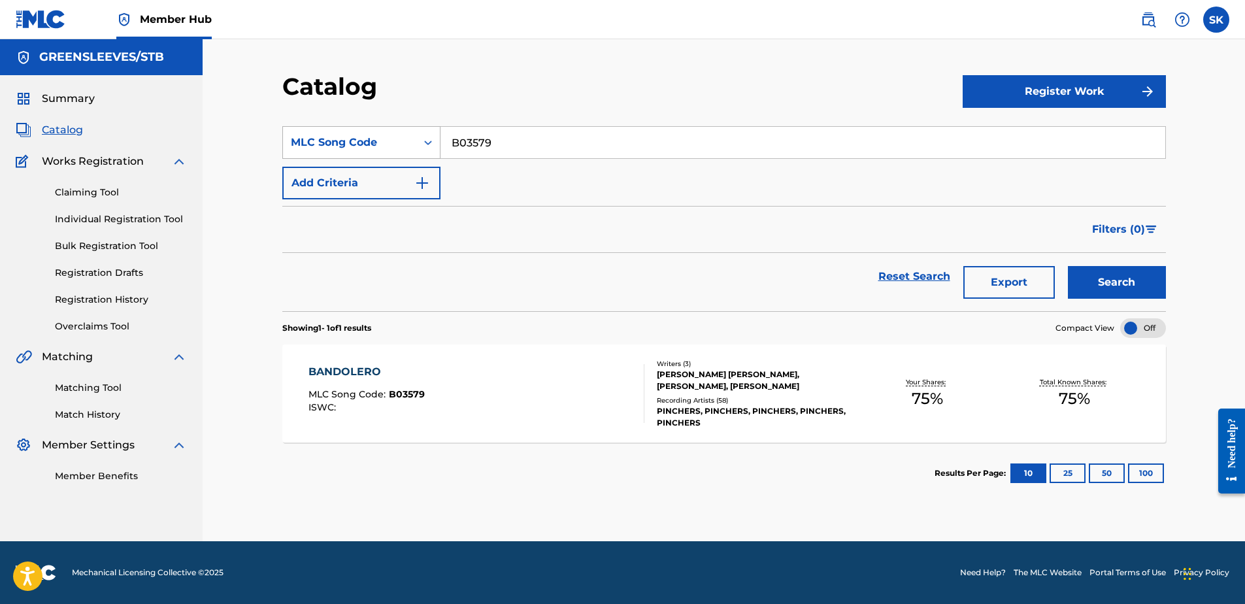
drag, startPoint x: 529, startPoint y: 147, endPoint x: 296, endPoint y: 130, distance: 233.9
click at [296, 130] on div "SearchWithCriteria683b088e-7be9-4b78-8c67-46e4b20dab23 MLC Song Code B03579" at bounding box center [723, 142] width 883 height 33
paste input "CB5MJP"
type input "CB5MJP"
click at [1103, 276] on button "Search" at bounding box center [1117, 282] width 98 height 33
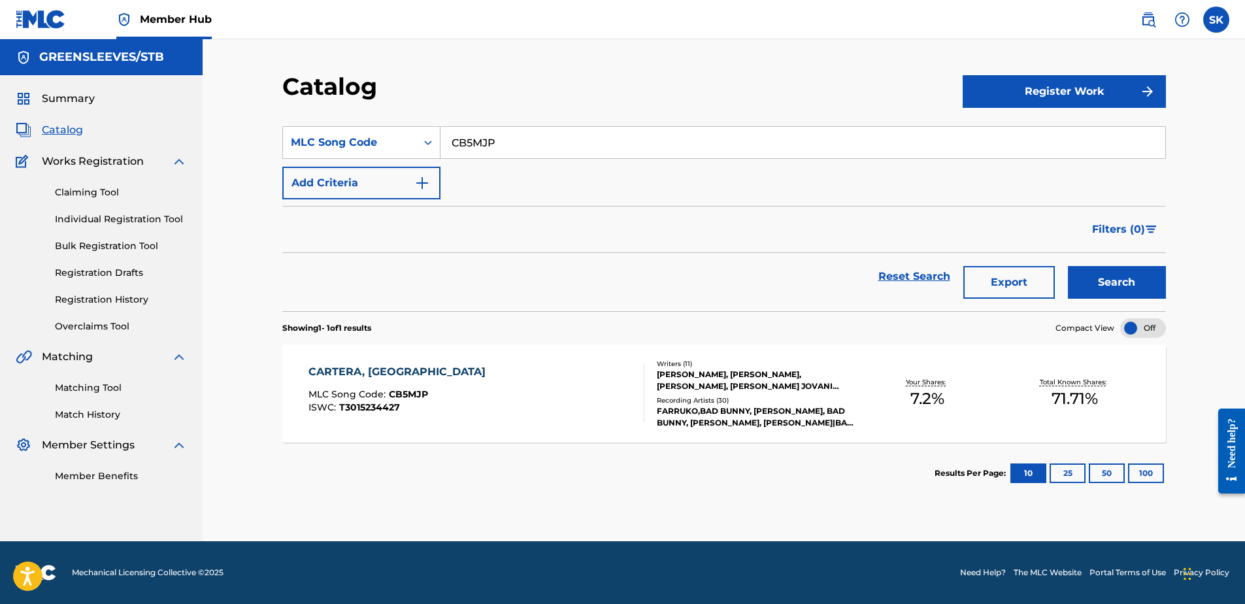
click at [477, 340] on section "CARTERA, LA MLC Song Code : CB5MJP ISWC : T3015234427 Writers ( 11 ) [PERSON_NA…" at bounding box center [723, 390] width 883 height 105
click at [482, 355] on div "CARTERA, LA MLC Song Code : CB5MJP ISWC : T3015234427 Writers ( 11 ) [PERSON_NA…" at bounding box center [723, 393] width 883 height 98
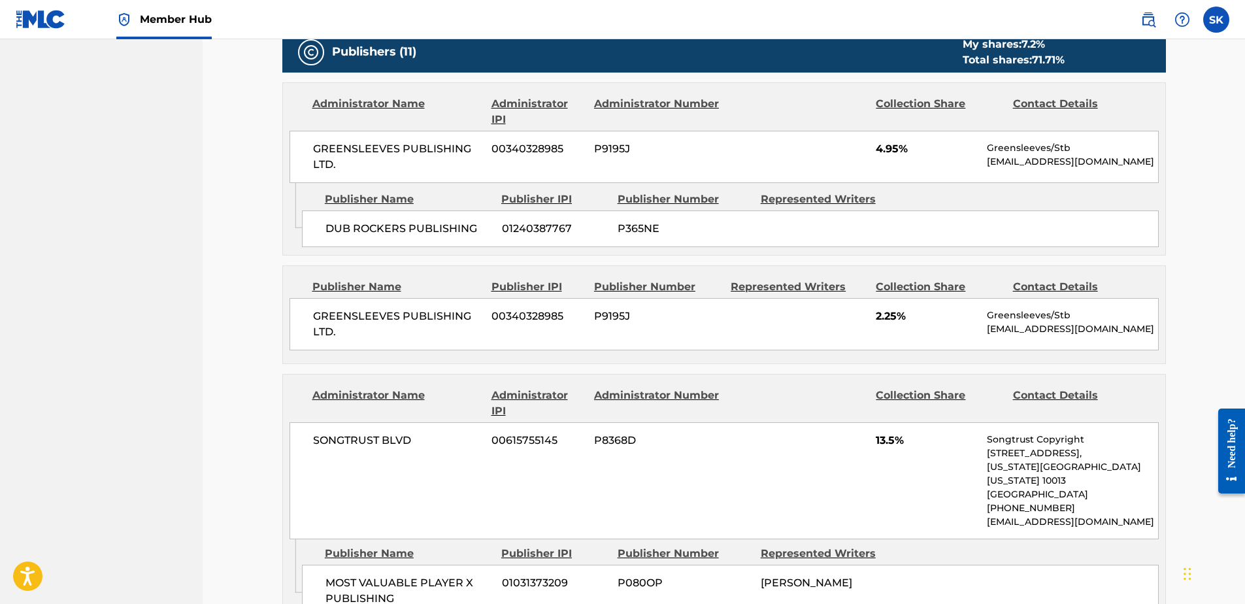
scroll to position [784, 0]
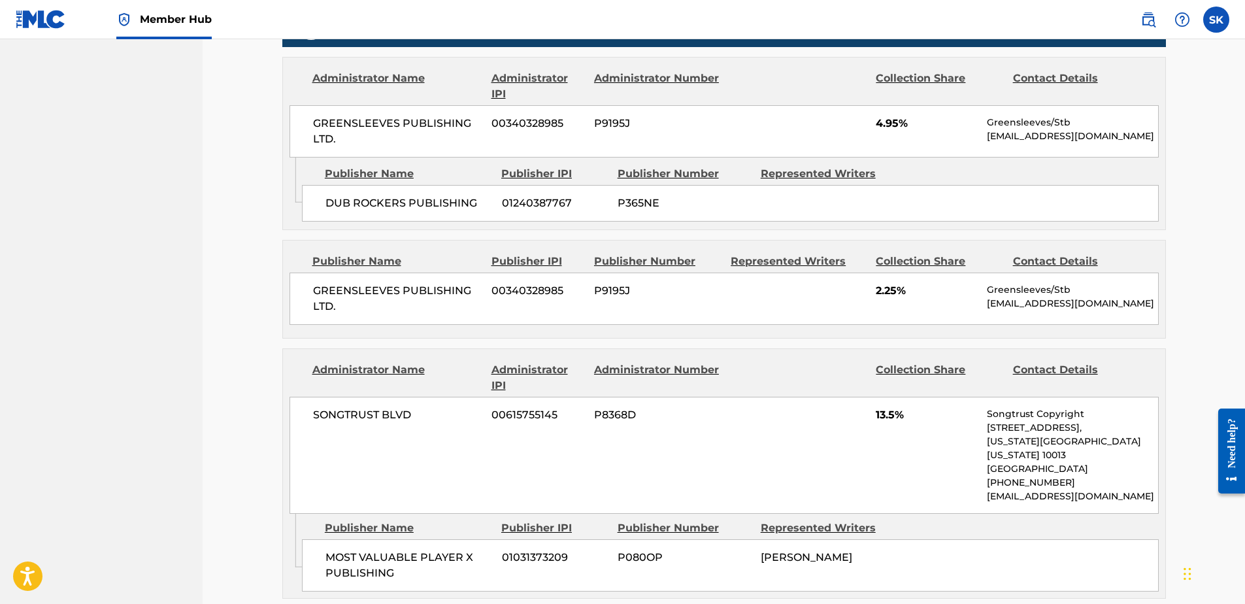
click at [308, 452] on div "SONGTRUST BLVD 00615755145 P8368D 13.5% Songtrust Copyright [STREET_ADDRESS][US…" at bounding box center [723, 455] width 869 height 117
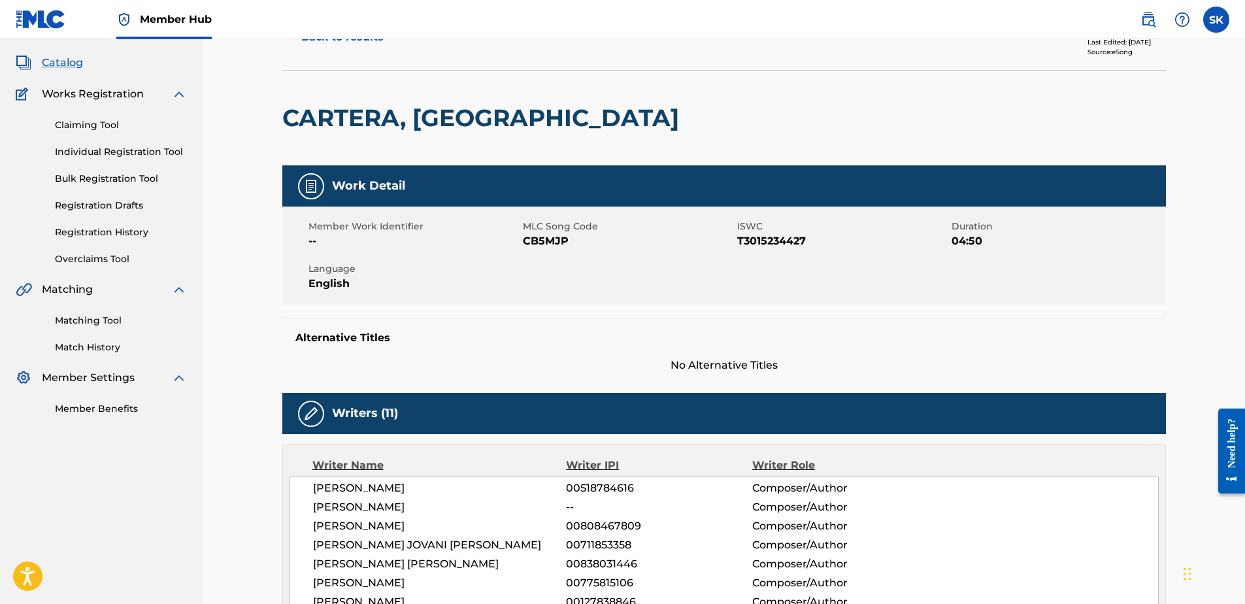
scroll to position [0, 0]
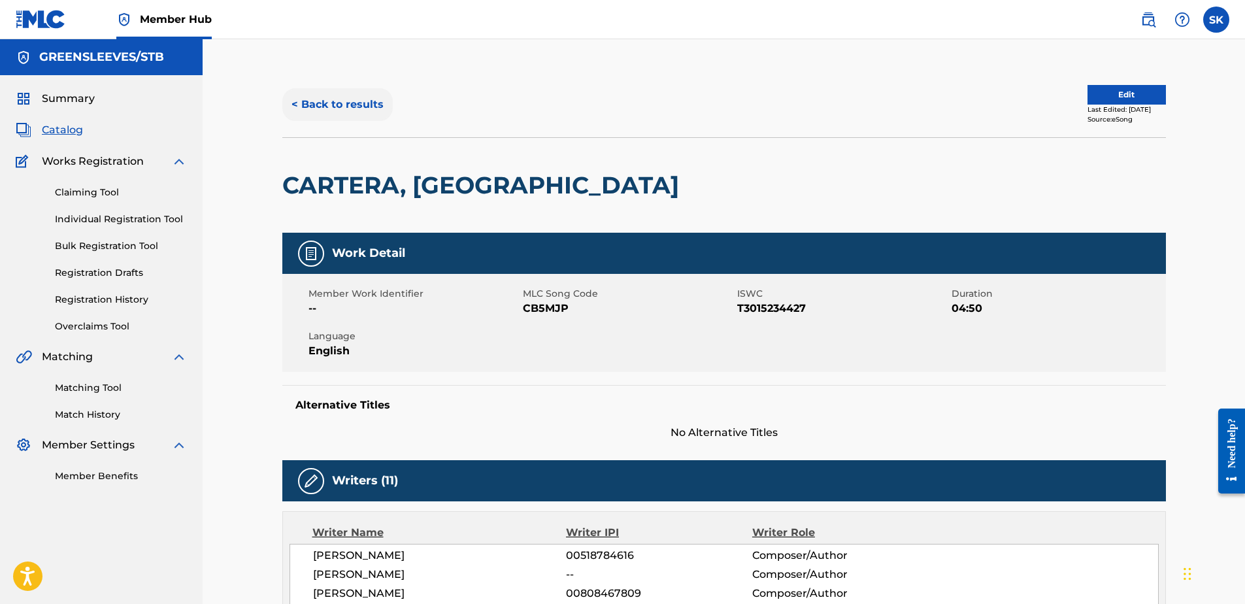
click at [369, 114] on button "< Back to results" at bounding box center [337, 104] width 110 height 33
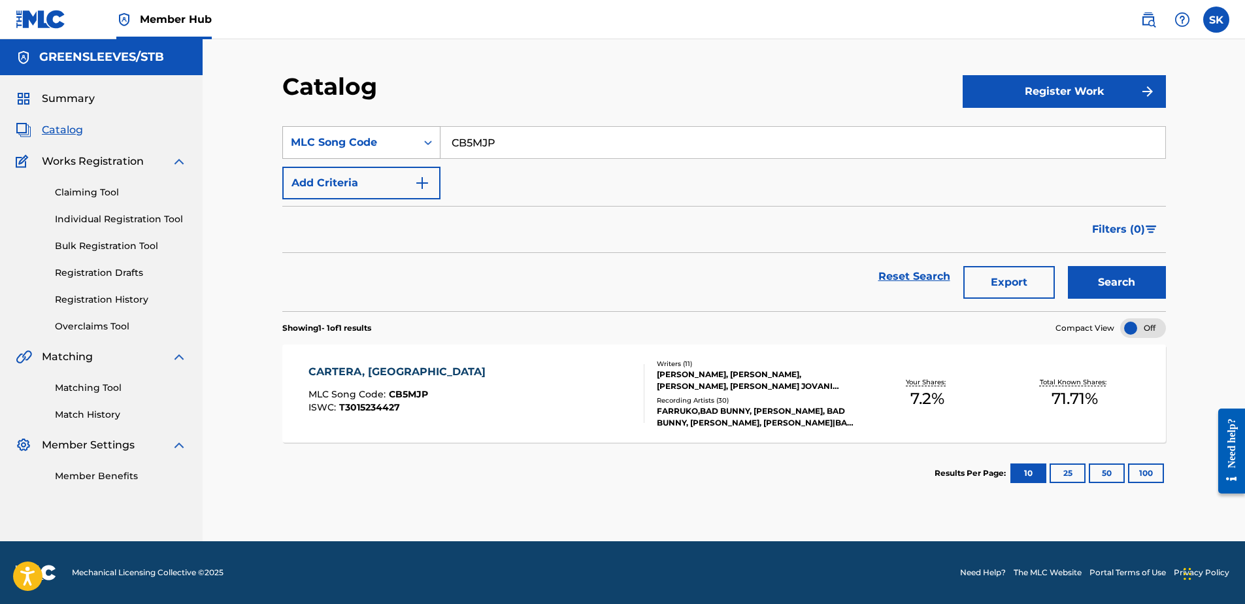
drag, startPoint x: 539, startPoint y: 144, endPoint x: 374, endPoint y: 154, distance: 165.6
click at [374, 154] on div "SearchWithCriteria683b088e-7be9-4b78-8c67-46e4b20dab23 MLC Song Code CB5MJP" at bounding box center [723, 142] width 883 height 33
paste input "TE7M6Q"
type input "TE7M6Q"
click at [1091, 272] on button "Search" at bounding box center [1117, 282] width 98 height 33
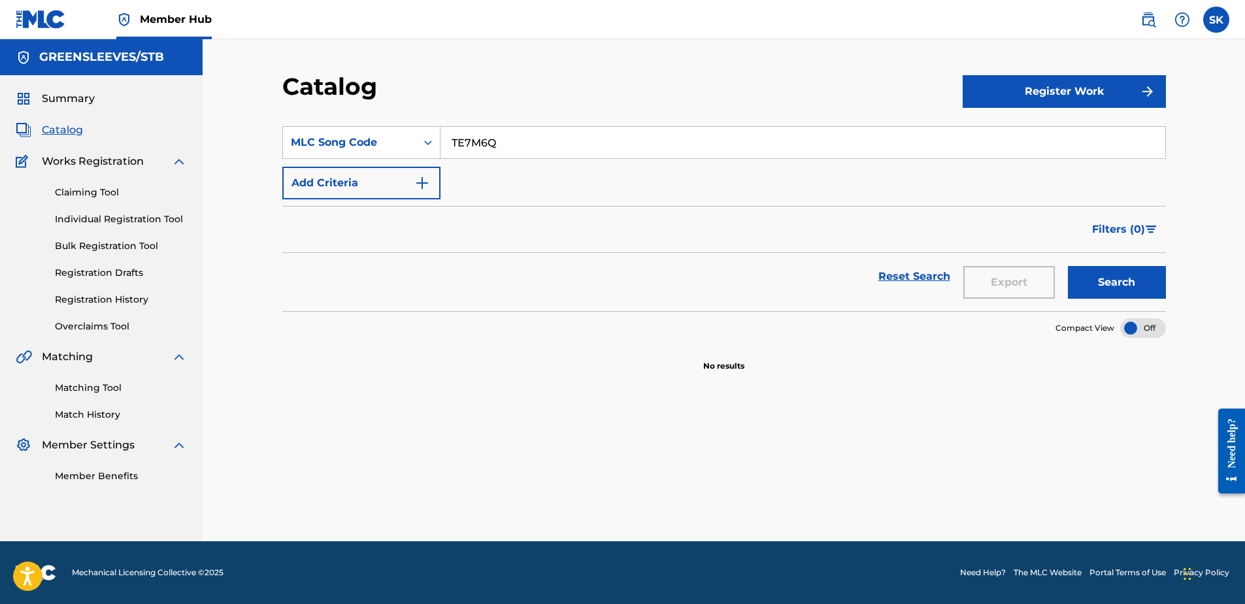
drag, startPoint x: 577, startPoint y: 131, endPoint x: 585, endPoint y: 137, distance: 9.8
click at [585, 137] on input "TE7M6Q" at bounding box center [802, 142] width 725 height 31
click at [520, 147] on input "TE7M6Q" at bounding box center [802, 142] width 725 height 31
click at [450, 141] on input "TE7M6Q" at bounding box center [802, 142] width 725 height 31
click at [1144, 270] on button "Search" at bounding box center [1117, 282] width 98 height 33
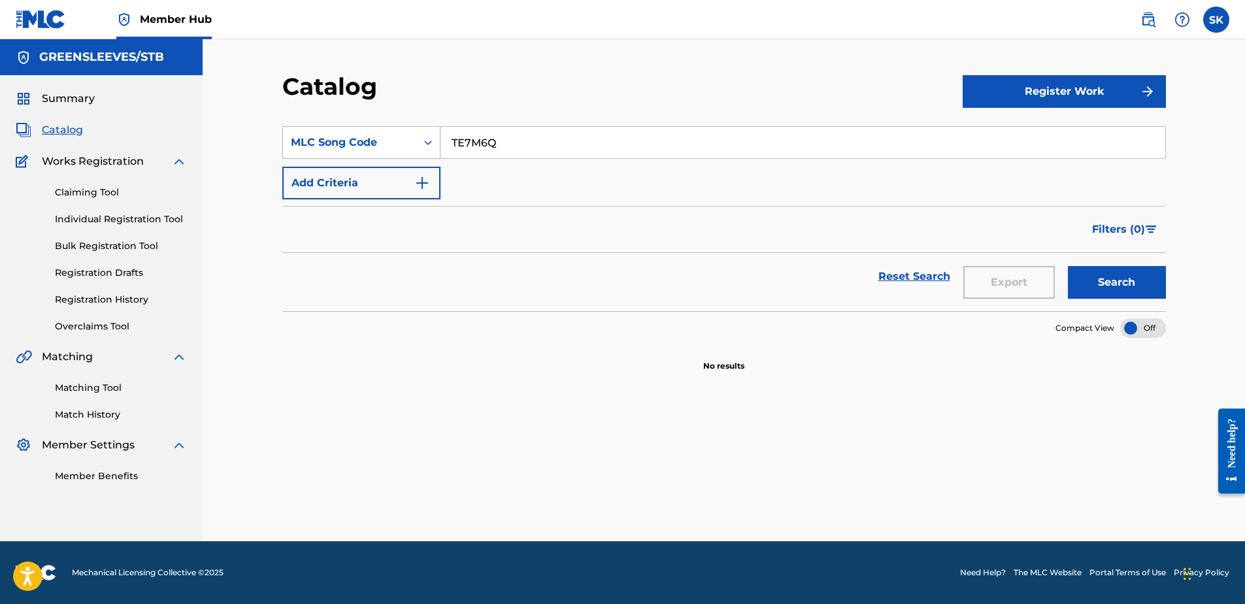
click at [353, 129] on div "MLC Song Code" at bounding box center [361, 142] width 158 height 33
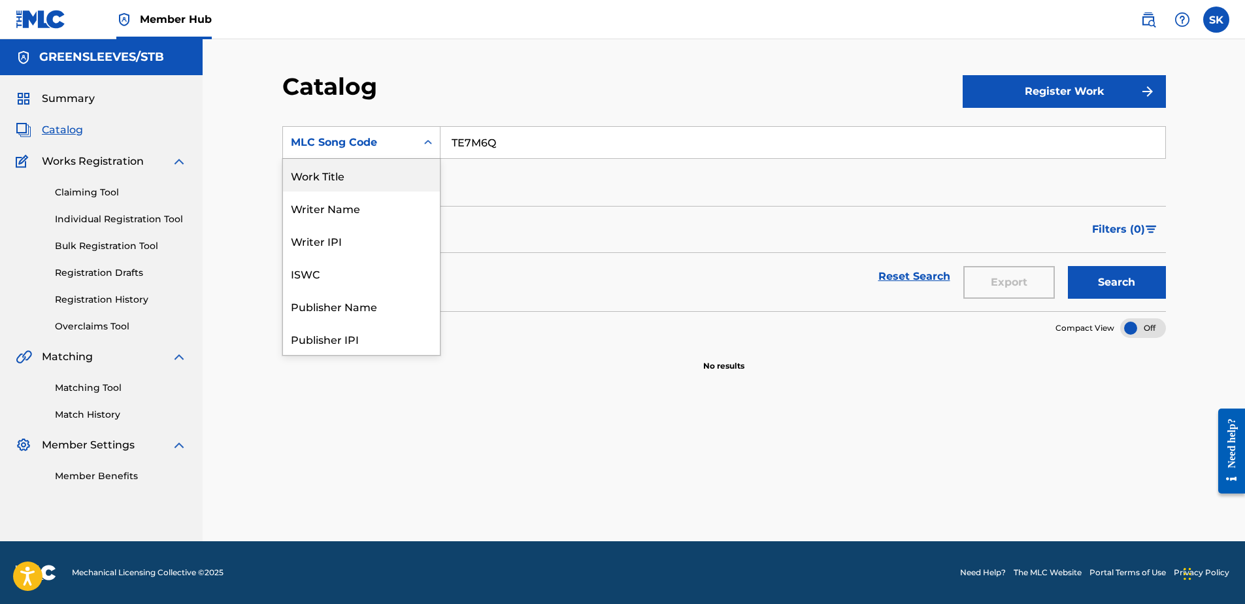
click at [355, 177] on div "Work Title" at bounding box center [361, 175] width 157 height 33
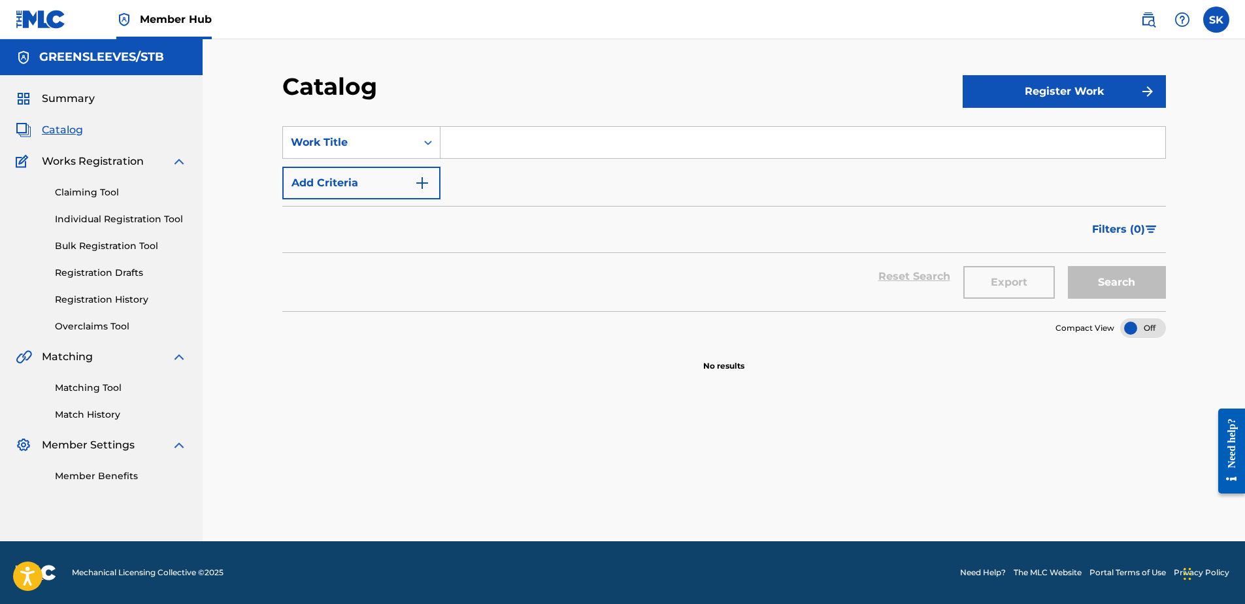
click at [486, 142] on input "Search Form" at bounding box center [802, 142] width 725 height 31
type input "t"
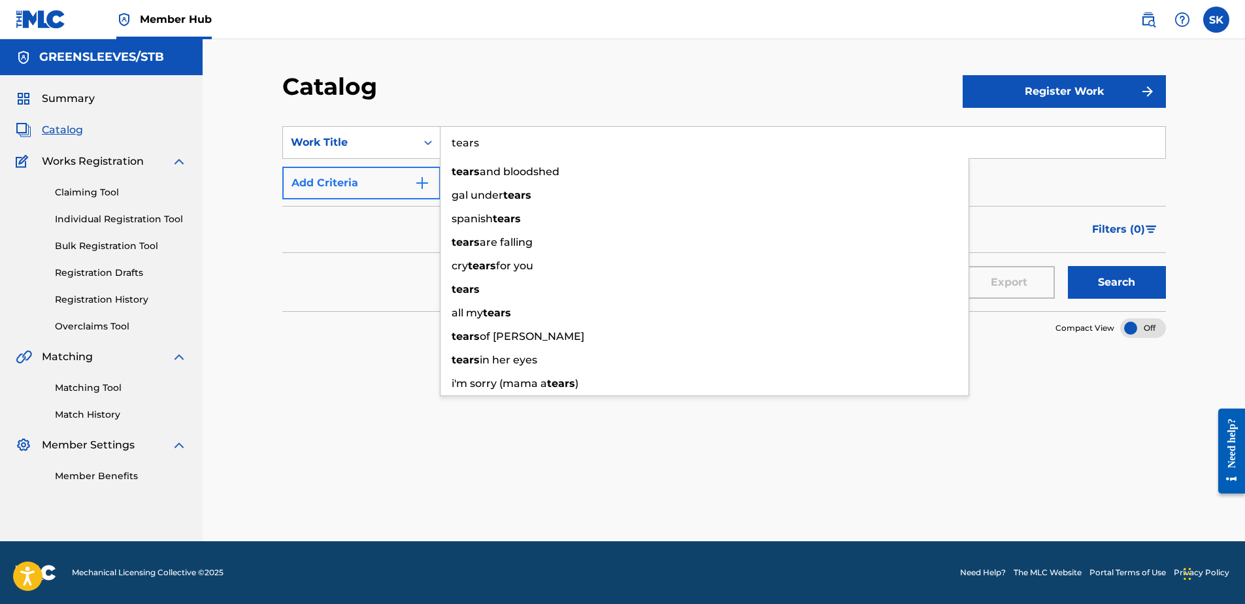
type input "tears"
click at [401, 172] on button "Add Criteria" at bounding box center [361, 183] width 158 height 33
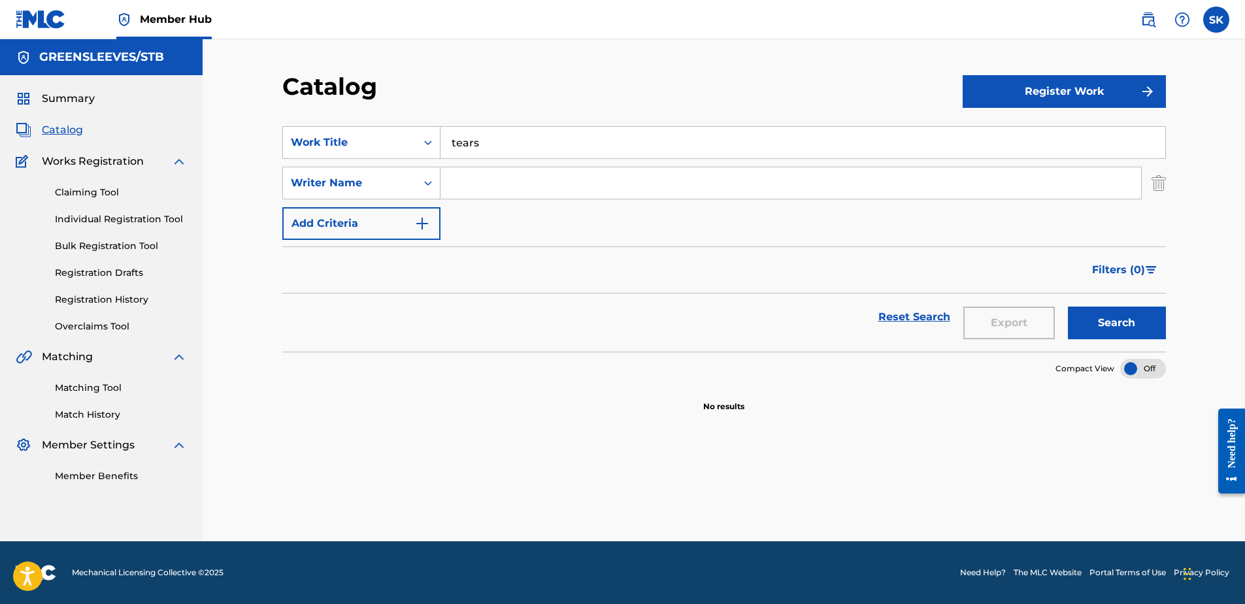
click at [514, 191] on input "Search Form" at bounding box center [790, 182] width 700 height 31
type input "[PERSON_NAME]"
click at [1068, 306] on button "Search" at bounding box center [1117, 322] width 98 height 33
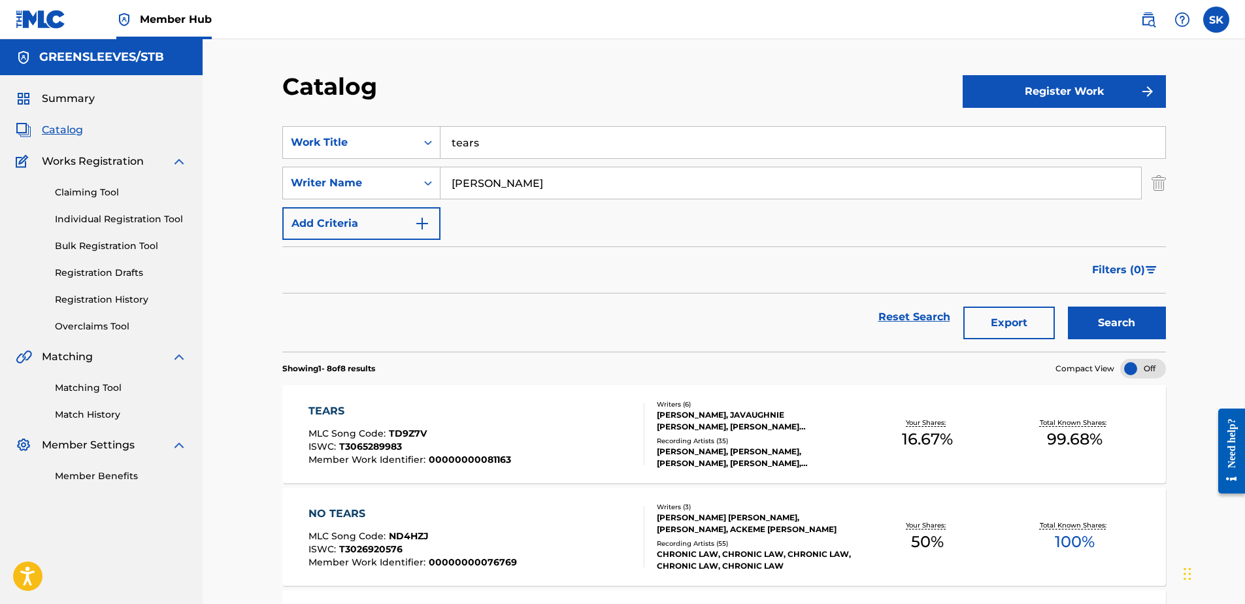
click at [415, 450] on div "ISWC : T3065289983" at bounding box center [409, 448] width 203 height 13
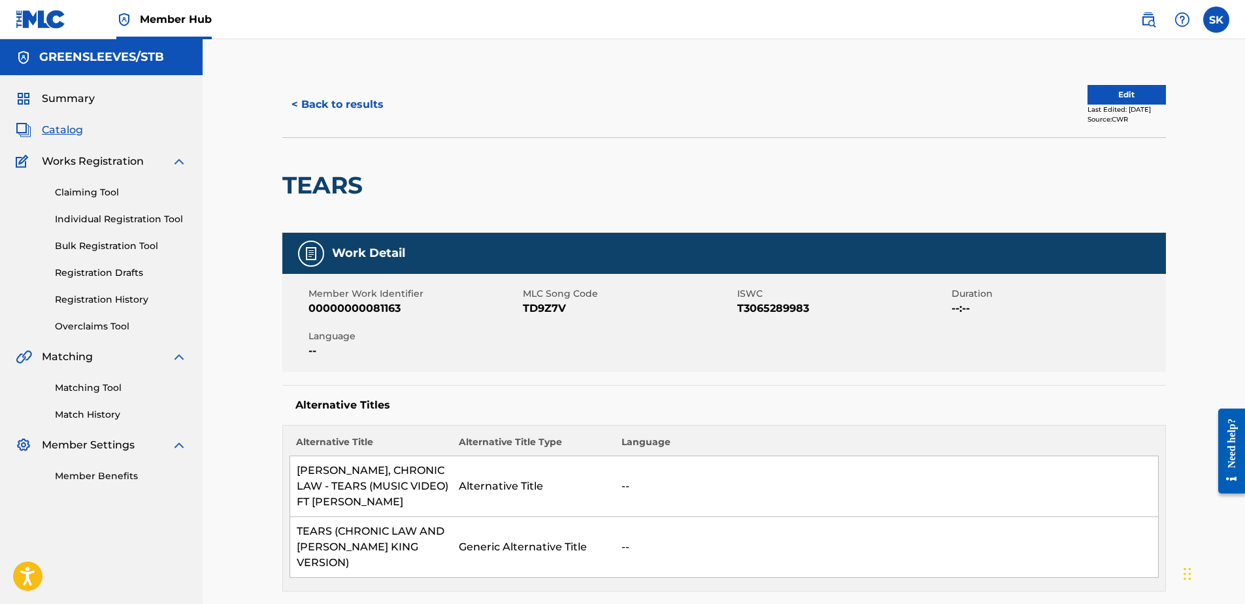
click at [387, 198] on div at bounding box center [470, 185] width 203 height 95
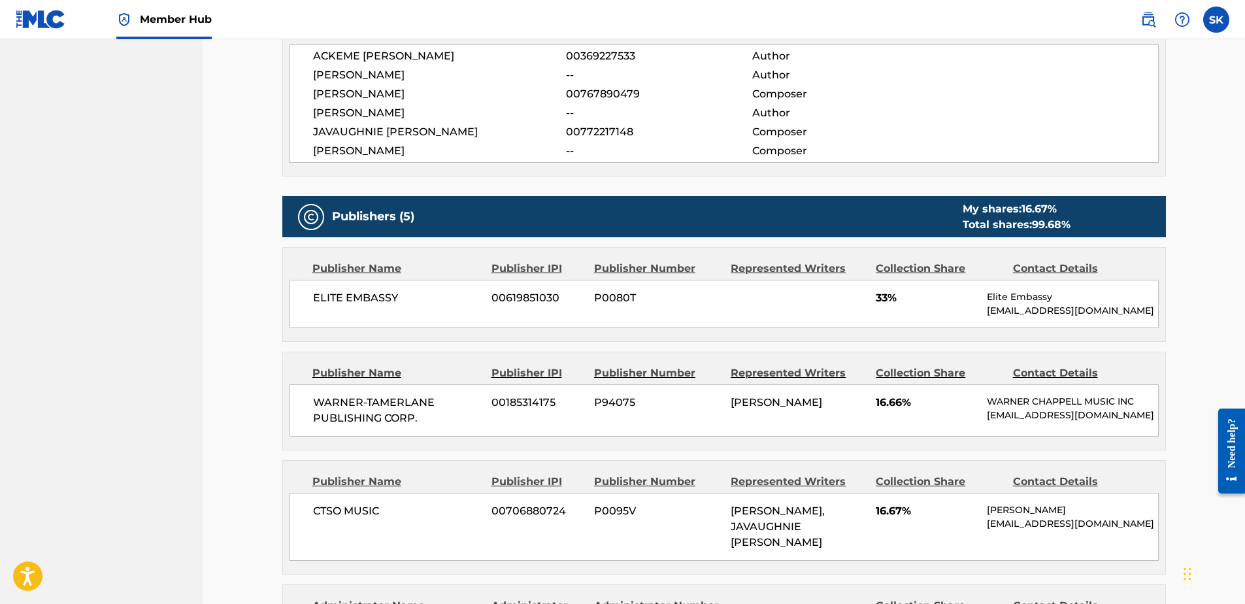
scroll to position [653, 0]
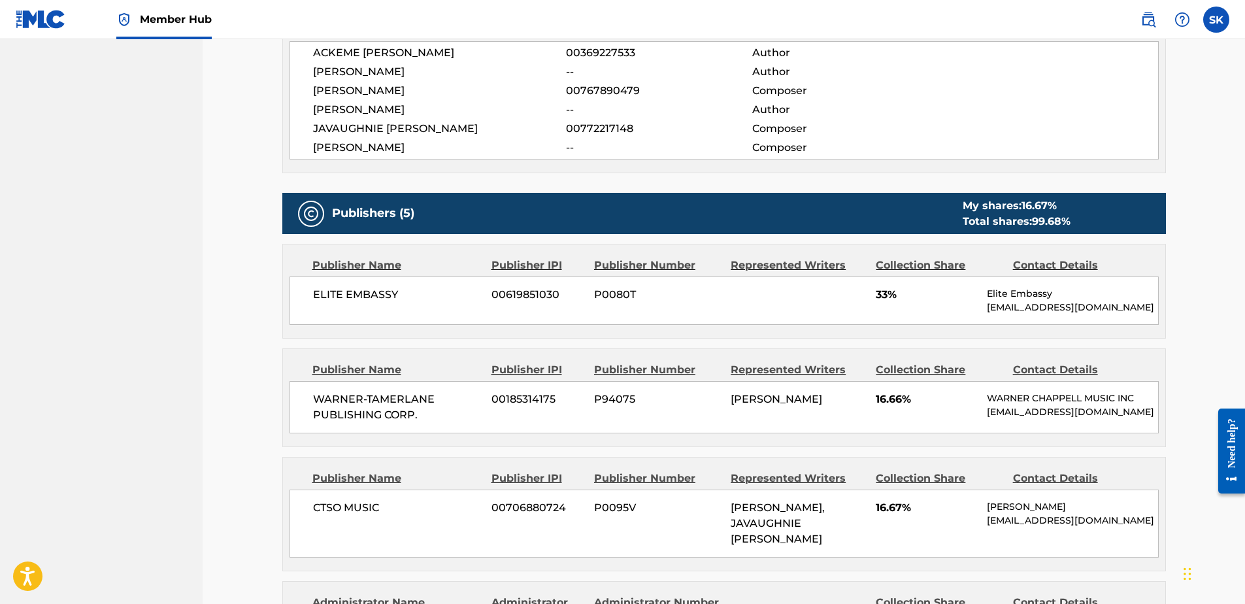
click at [376, 292] on div "ELITE EMBASSY 00619851030 P0080T 33% Elite Embassy [EMAIL_ADDRESS][DOMAIN_NAME]" at bounding box center [723, 300] width 869 height 48
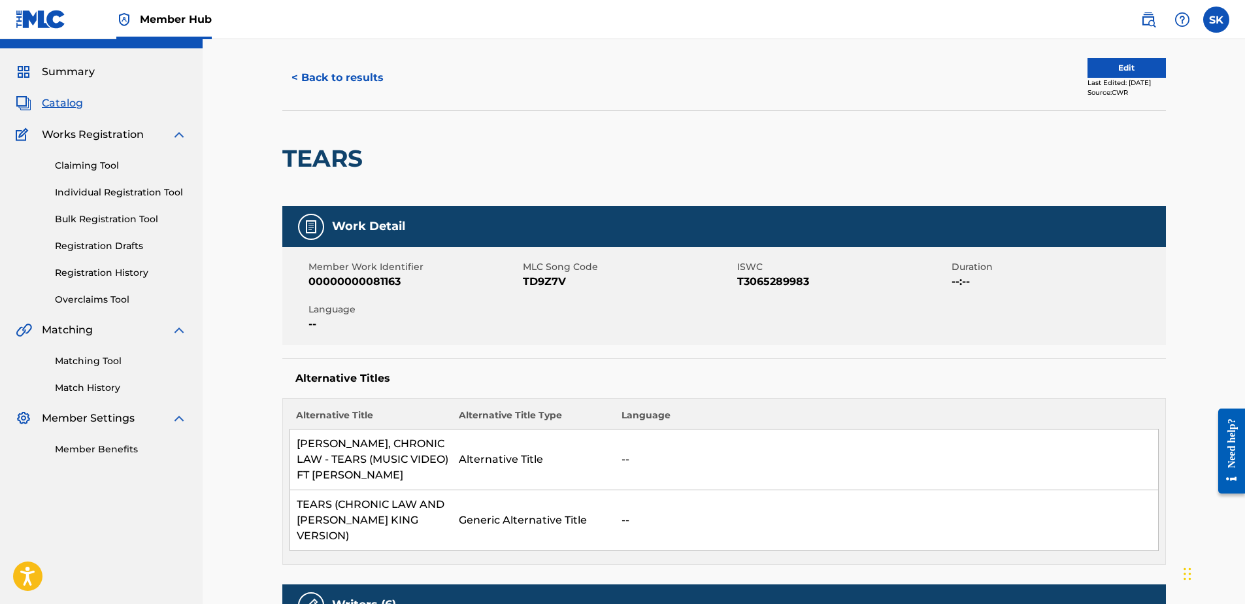
scroll to position [0, 0]
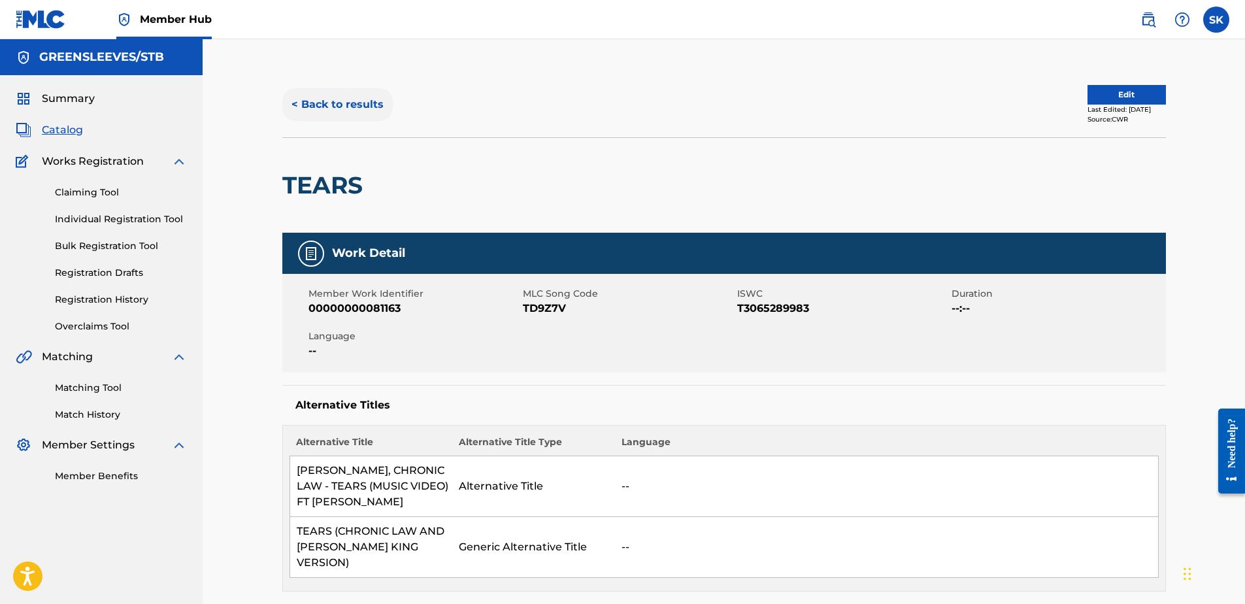
click at [342, 108] on button "< Back to results" at bounding box center [337, 104] width 110 height 33
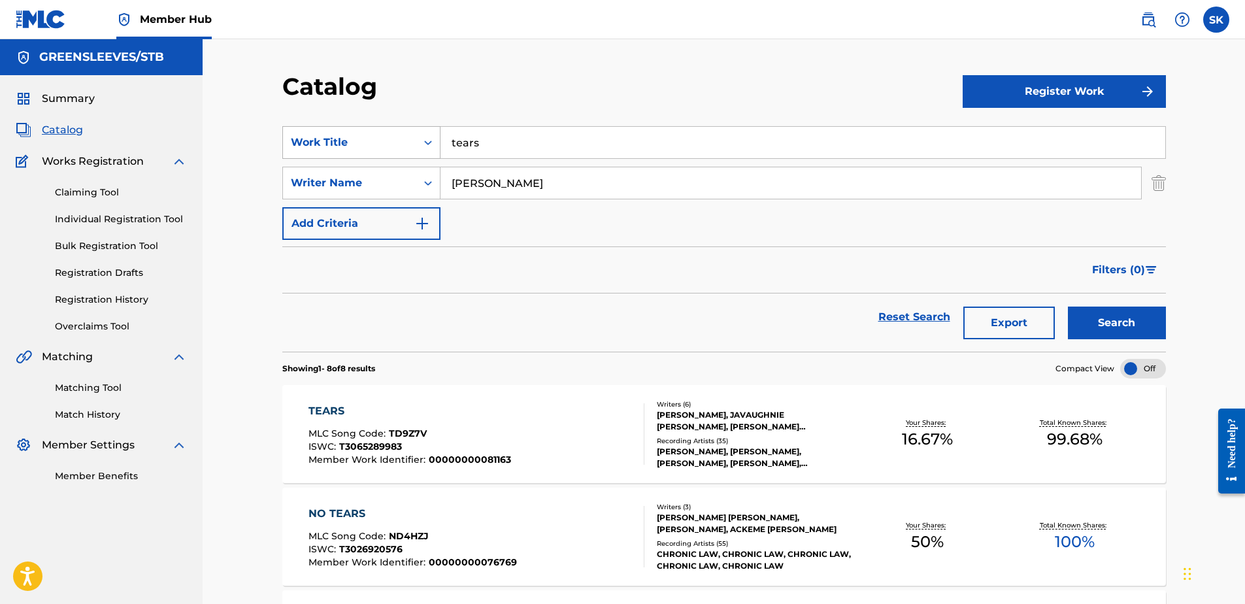
click at [435, 145] on div "Search Form" at bounding box center [428, 143] width 24 height 24
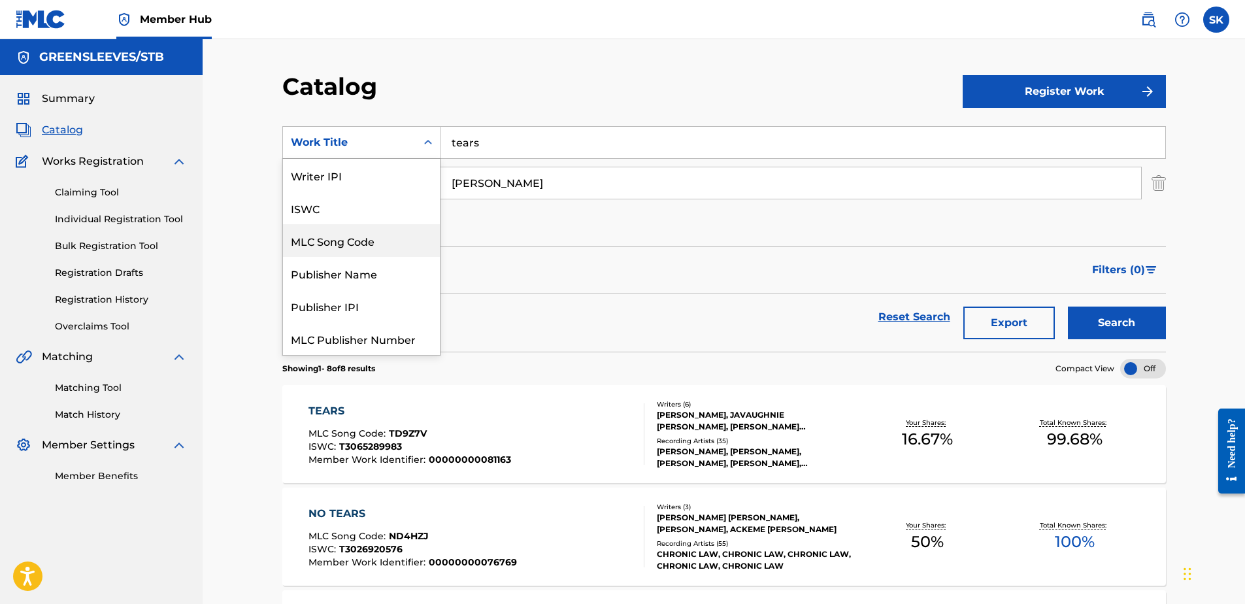
click at [348, 244] on div "MLC Song Code" at bounding box center [361, 240] width 157 height 33
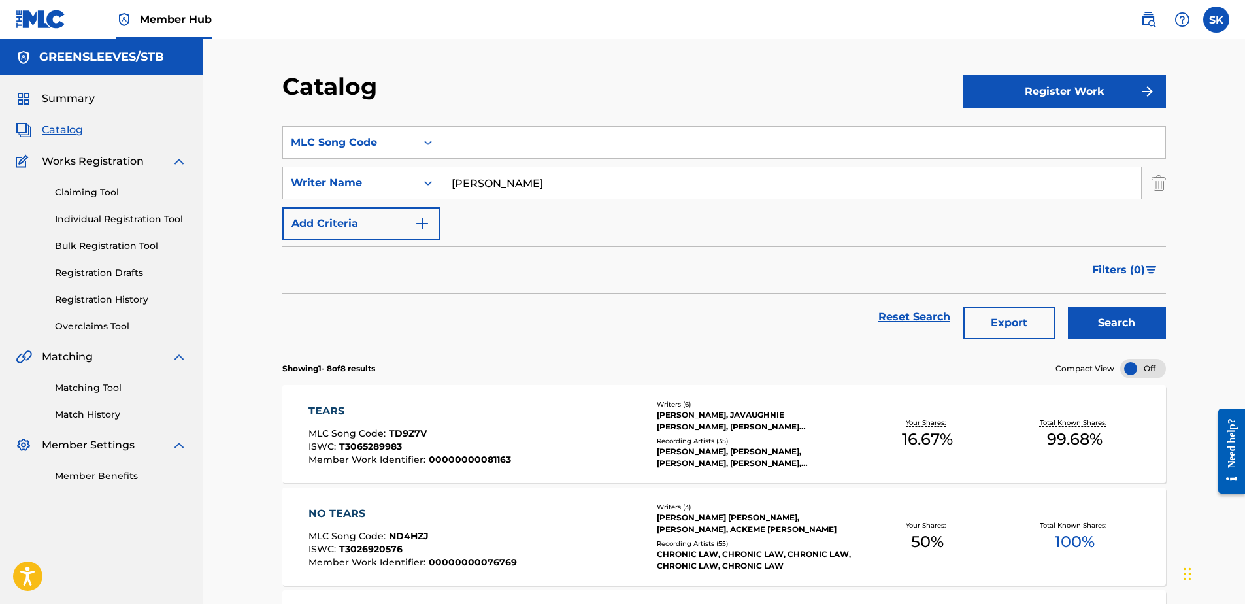
click at [460, 149] on input "Search Form" at bounding box center [802, 142] width 725 height 31
paste input "N5058M"
type input "N5058M"
click at [1161, 187] on img "Search Form" at bounding box center [1158, 183] width 14 height 33
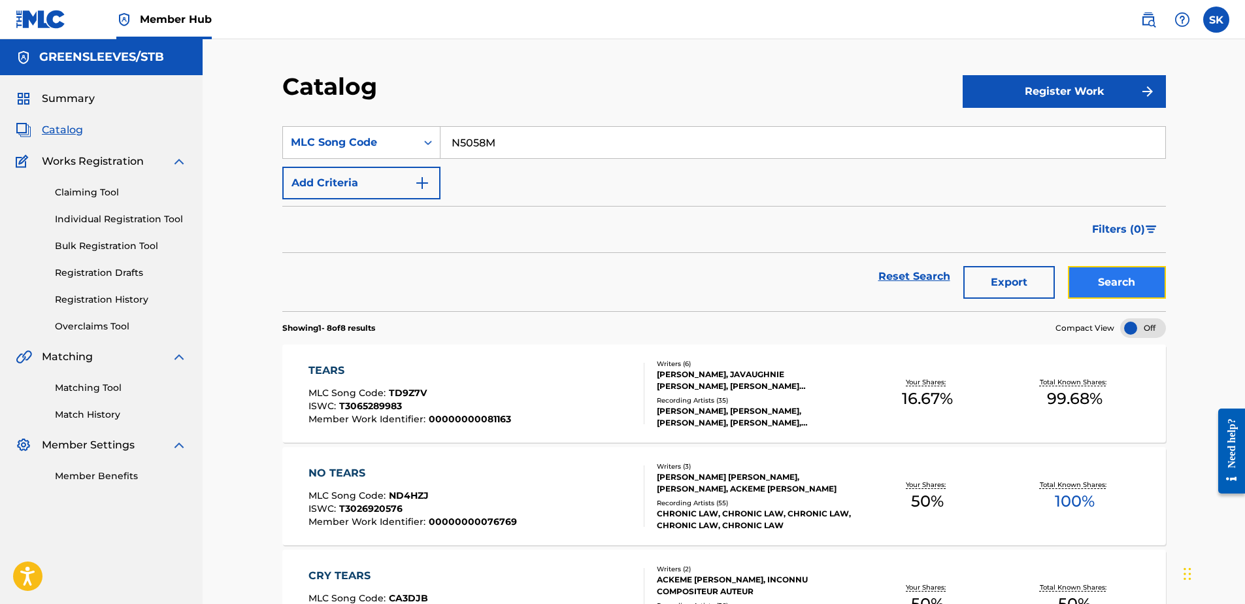
click at [1121, 292] on button "Search" at bounding box center [1117, 282] width 98 height 33
